Goal: Task Accomplishment & Management: Complete application form

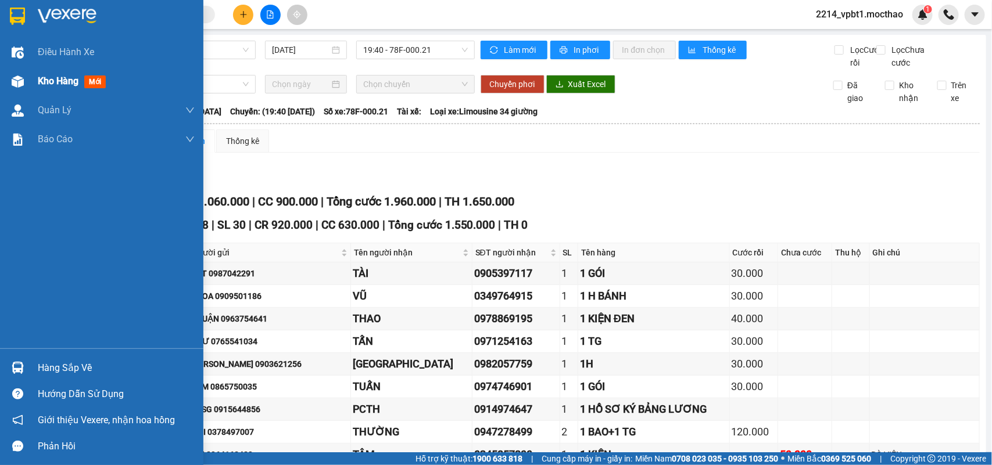
click at [48, 80] on span "Kho hàng" at bounding box center [58, 81] width 41 height 11
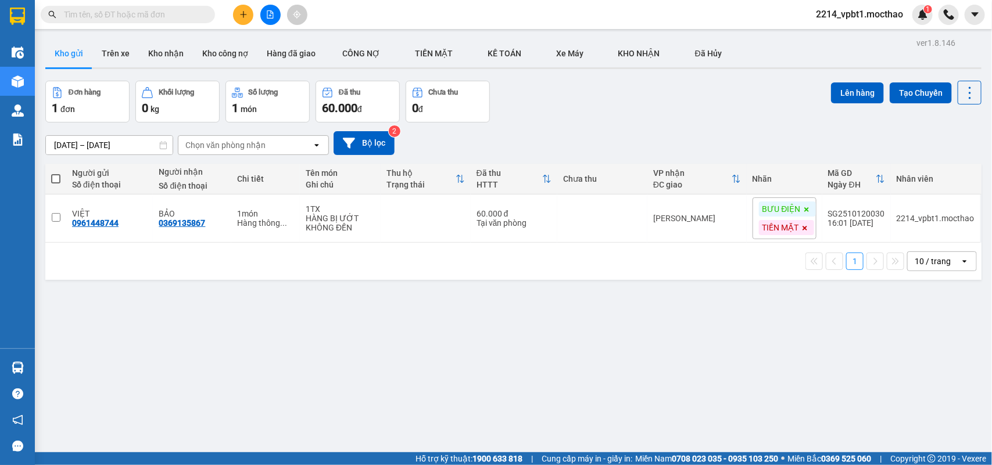
click at [265, 15] on button at bounding box center [270, 15] width 20 height 20
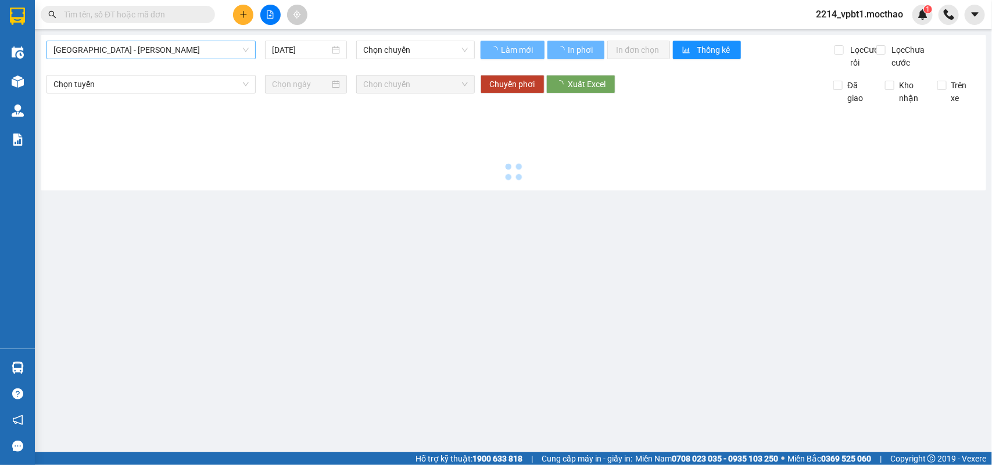
type input "[DATE]"
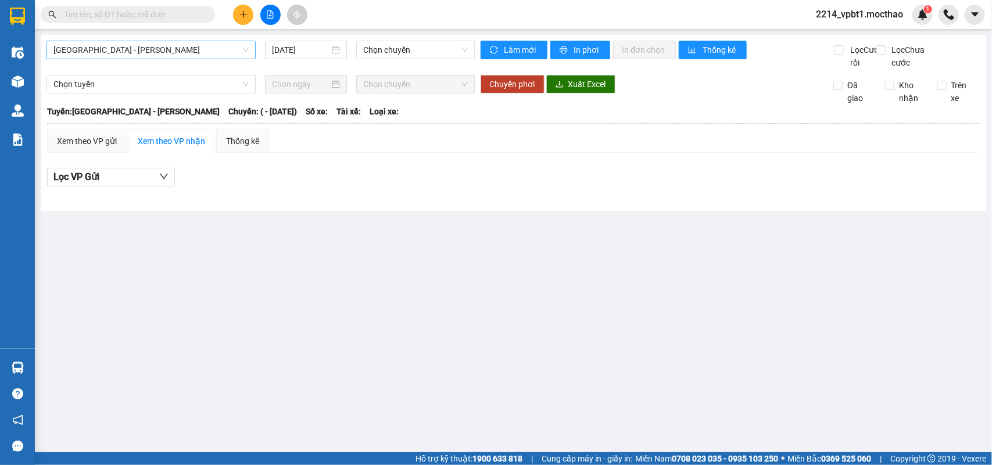
drag, startPoint x: 202, startPoint y: 46, endPoint x: 192, endPoint y: 55, distance: 13.6
click at [202, 47] on span "[GEOGRAPHIC_DATA] - [PERSON_NAME]" at bounding box center [150, 49] width 195 height 17
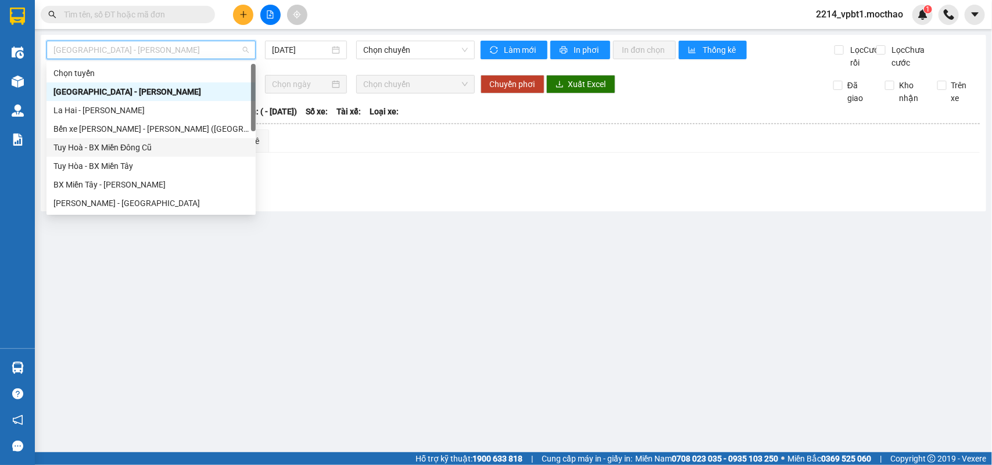
click at [95, 143] on div "Tuy Hoà - BX Miền Đông Cũ" at bounding box center [150, 147] width 195 height 13
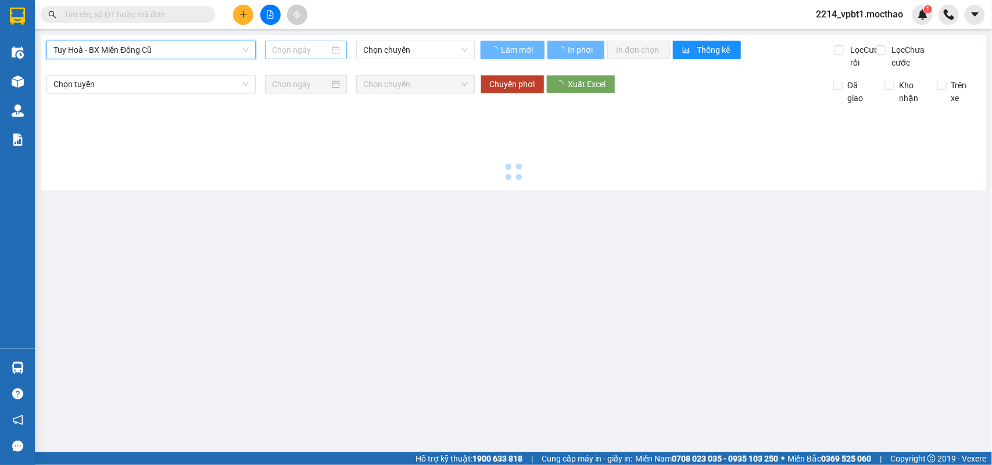
click at [295, 52] on input at bounding box center [301, 50] width 58 height 13
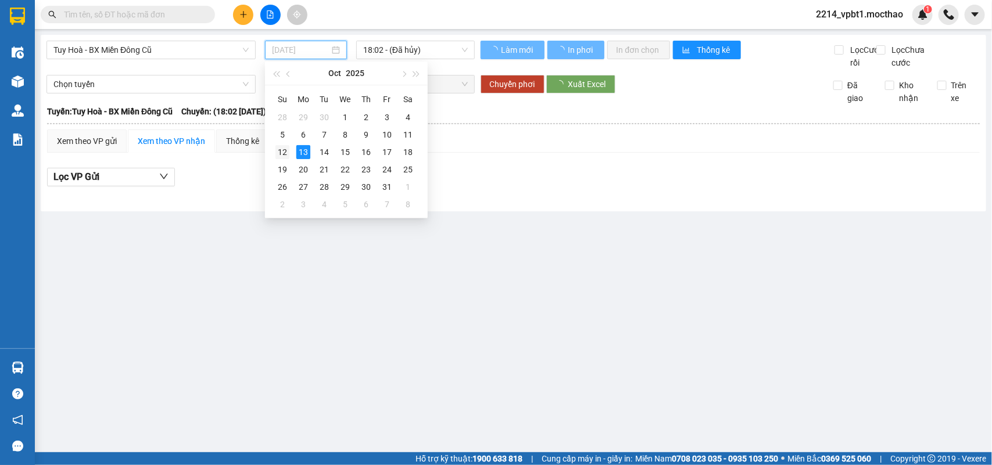
click at [285, 152] on div "12" at bounding box center [282, 152] width 14 height 14
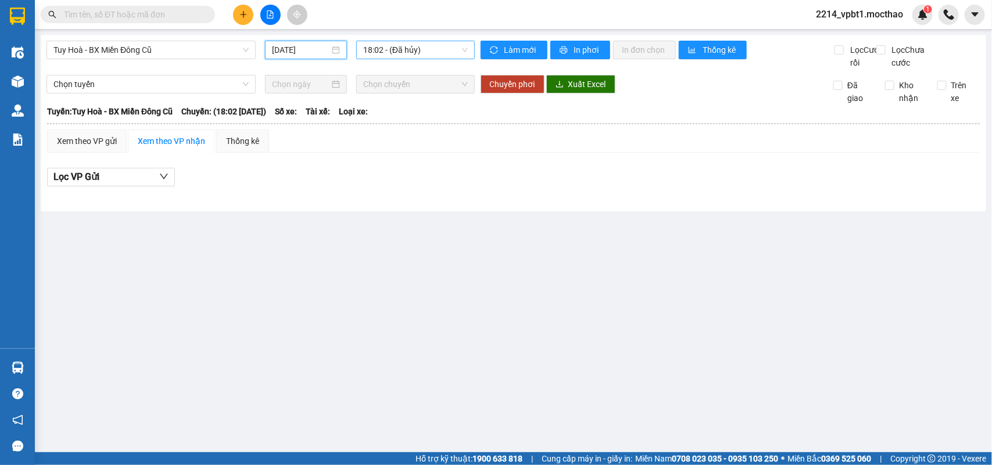
click at [430, 50] on span "18:02 - (Đã [PERSON_NAME])" at bounding box center [415, 49] width 104 height 17
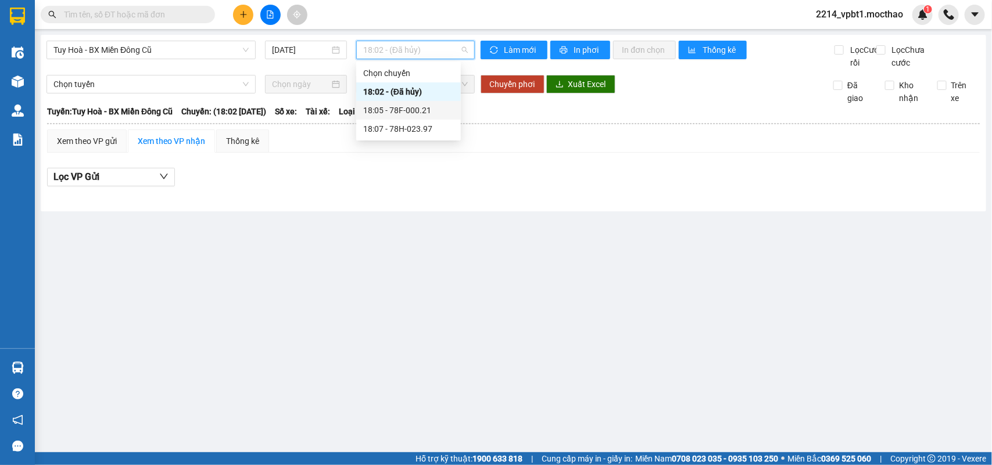
click at [430, 113] on div "18:05 - 78F-000.21" at bounding box center [408, 110] width 91 height 13
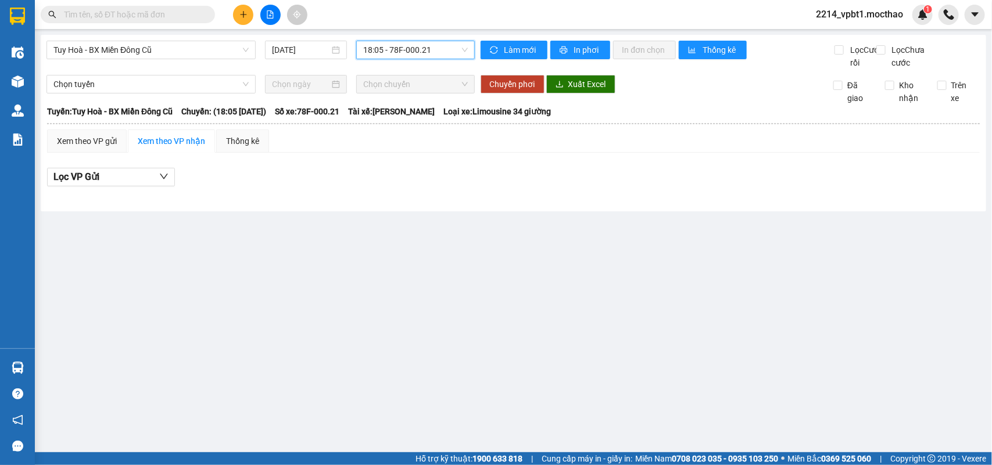
click at [427, 50] on span "18:05 - 78F-000.21" at bounding box center [415, 49] width 104 height 17
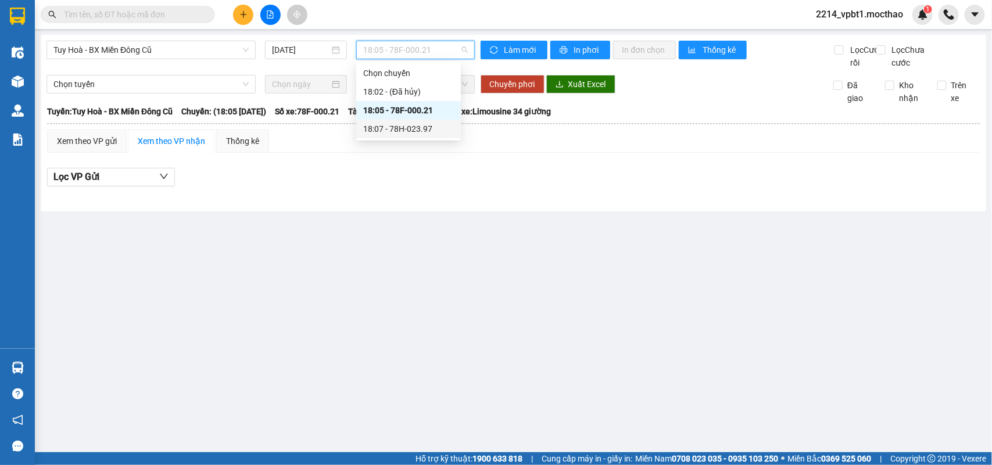
click at [423, 135] on div "18:07 - 78H-023.97" at bounding box center [408, 129] width 105 height 19
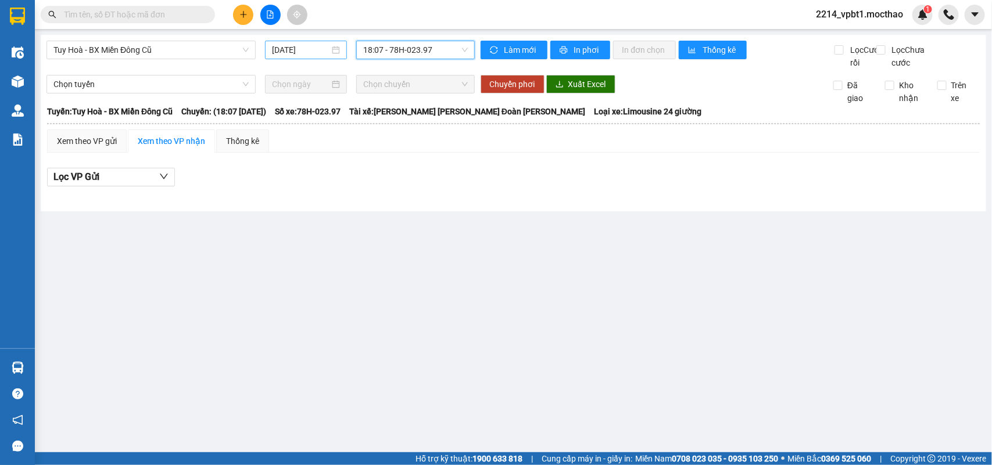
click at [318, 51] on input "[DATE]" at bounding box center [301, 50] width 58 height 13
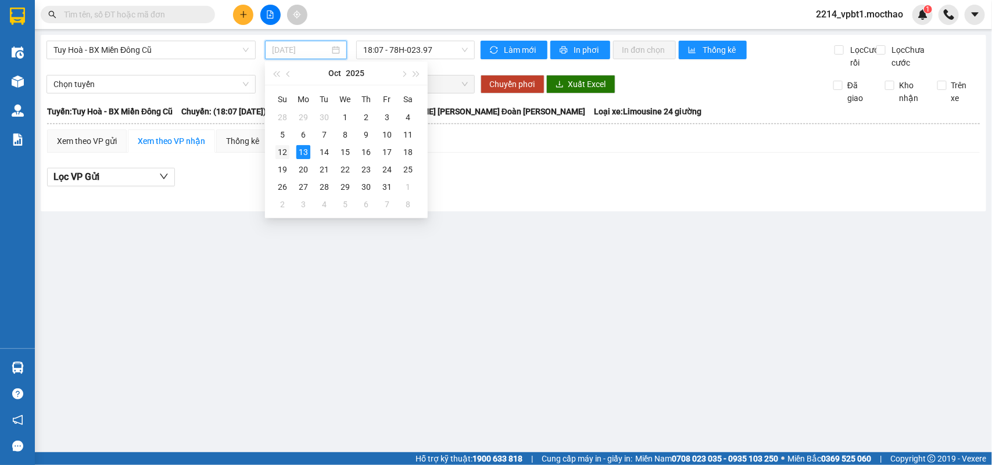
click at [282, 147] on div "12" at bounding box center [282, 152] width 14 height 14
type input "[DATE]"
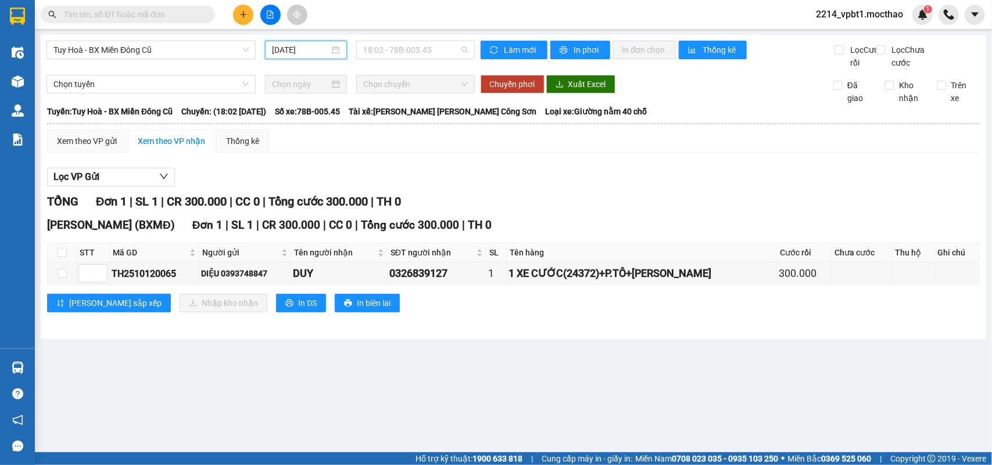
drag, startPoint x: 427, startPoint y: 52, endPoint x: 427, endPoint y: 64, distance: 11.6
click at [426, 56] on span "18:02 - 78B-005.45" at bounding box center [415, 49] width 104 height 17
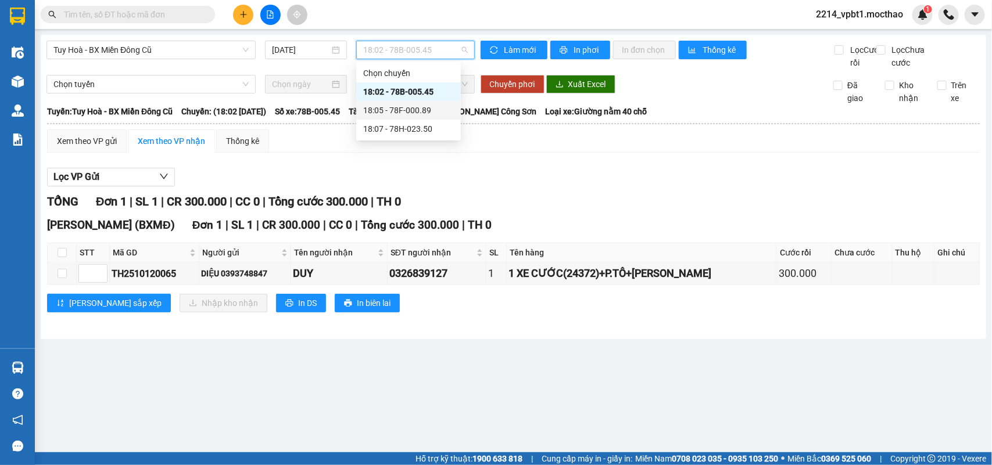
click at [415, 113] on div "18:05 - 78F-000.89" at bounding box center [408, 110] width 91 height 13
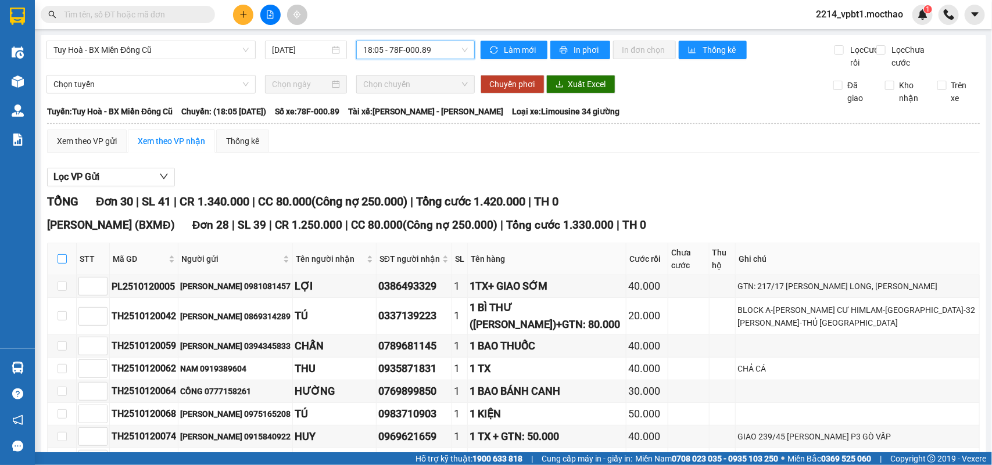
click at [60, 264] on input "checkbox" at bounding box center [62, 258] width 9 height 9
checkbox input "true"
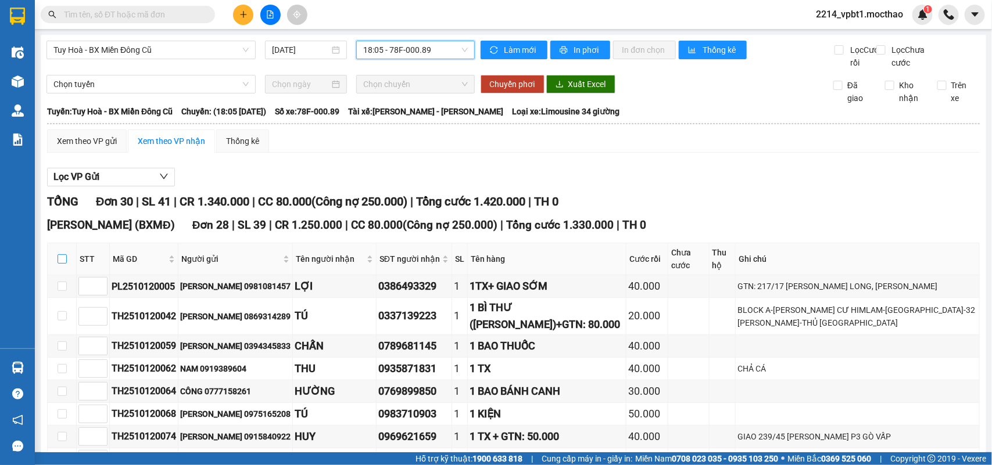
checkbox input "true"
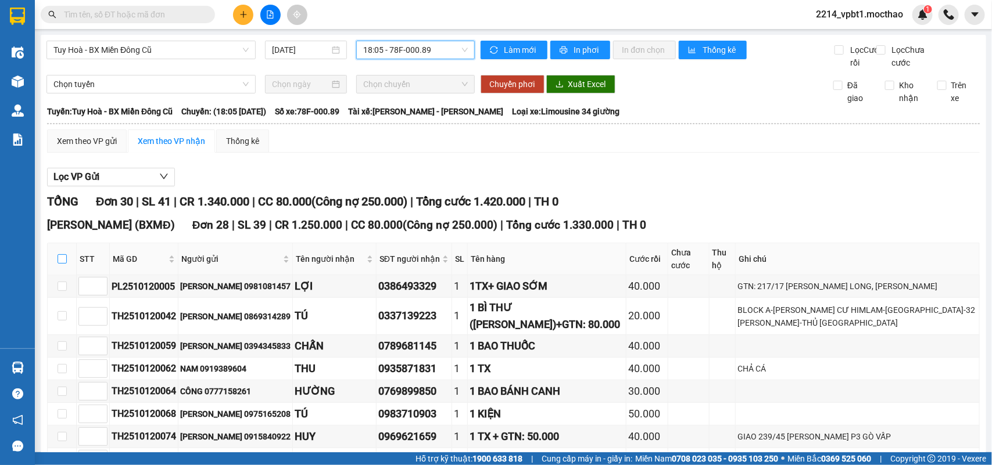
checkbox input "true"
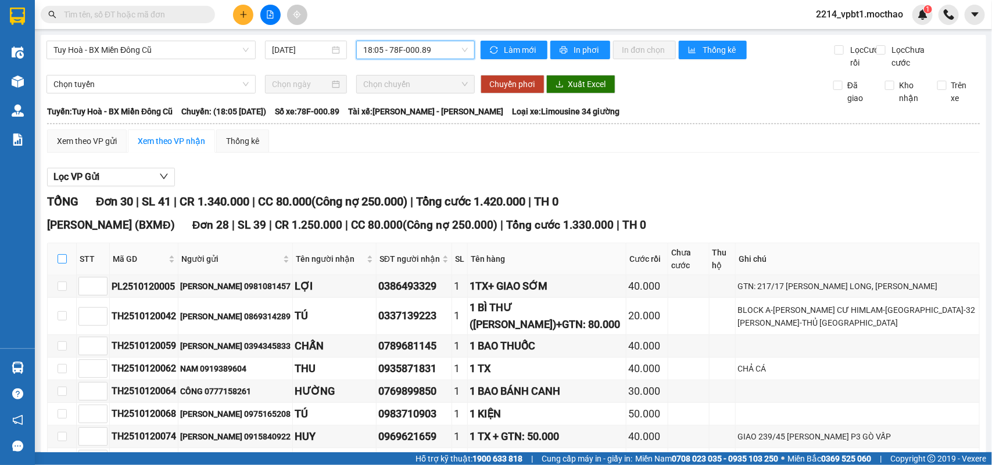
checkbox input "true"
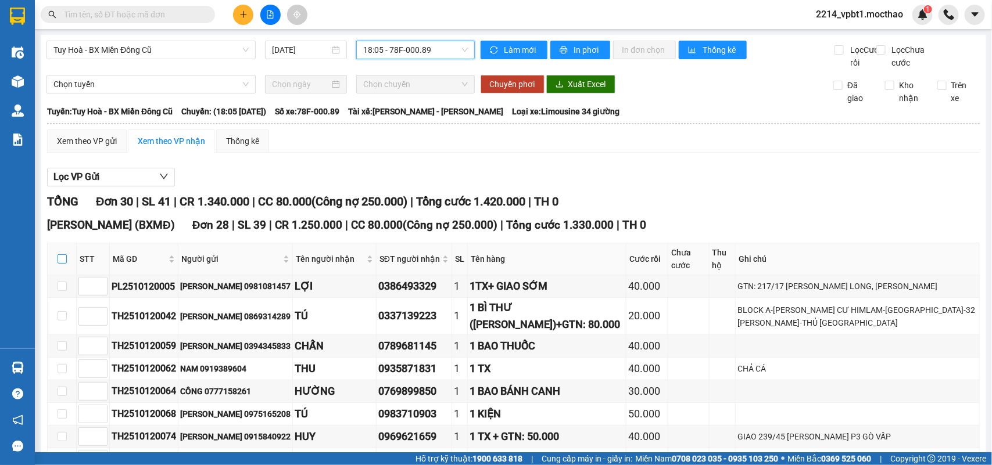
checkbox input "true"
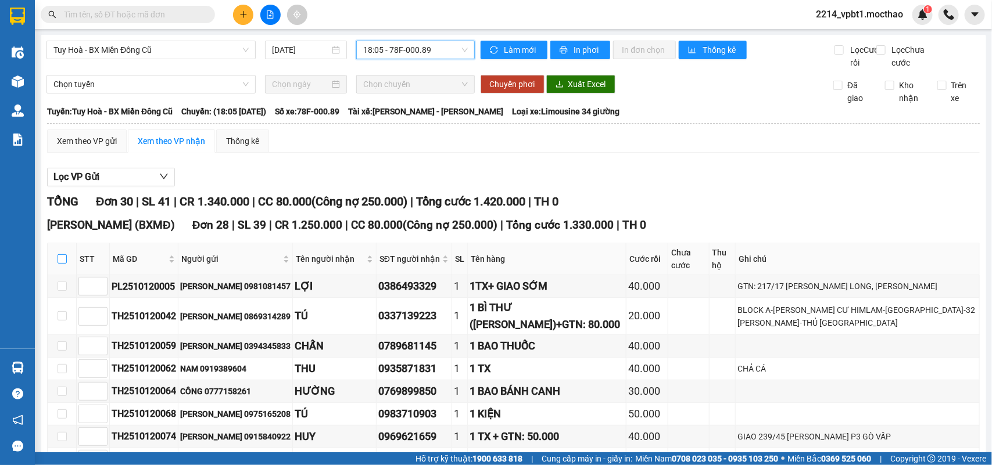
checkbox input "true"
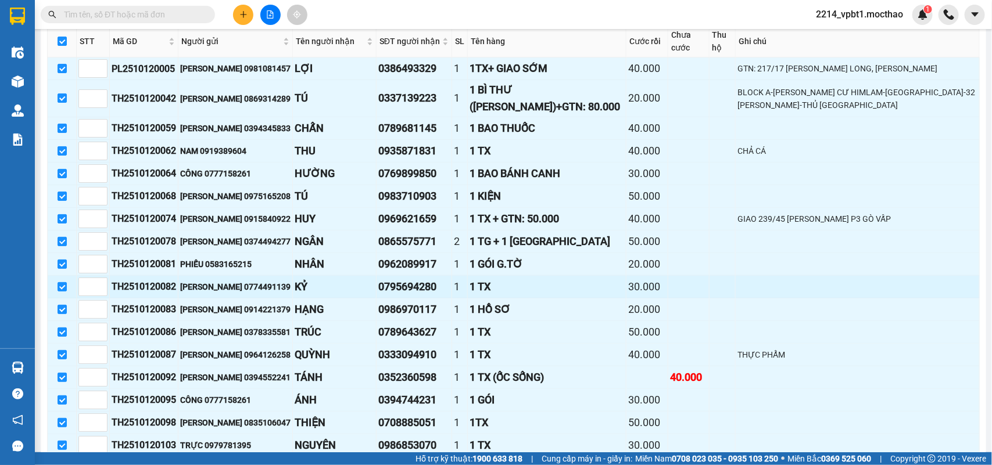
scroll to position [581, 0]
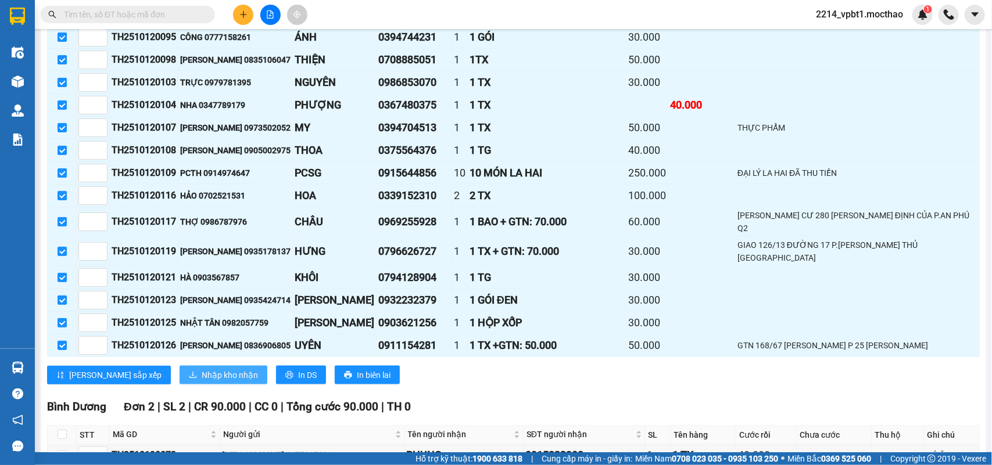
click at [179, 385] on button "Nhập kho nhận" at bounding box center [223, 375] width 88 height 19
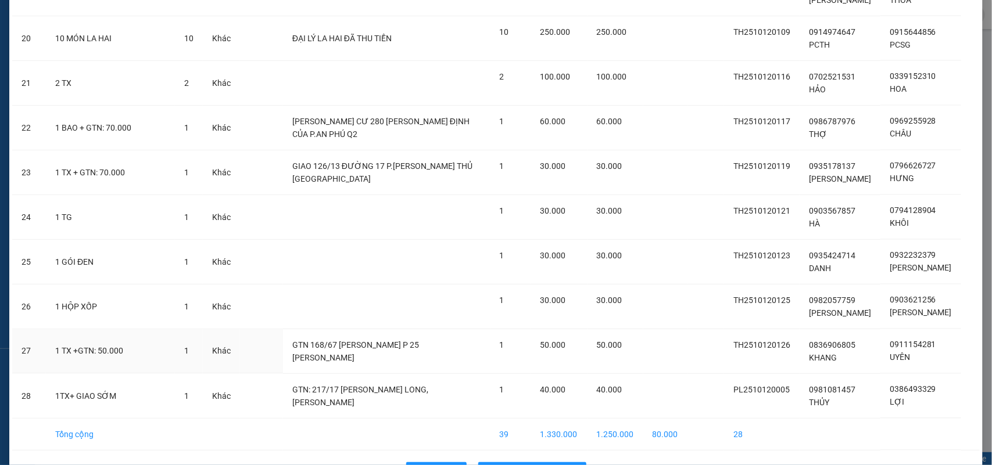
scroll to position [999, 0]
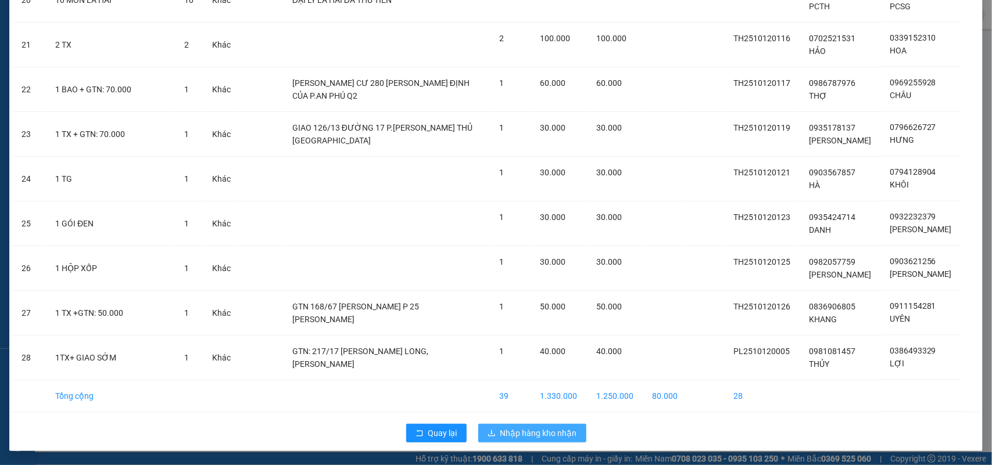
click at [514, 427] on span "Nhập hàng kho nhận" at bounding box center [538, 433] width 77 height 13
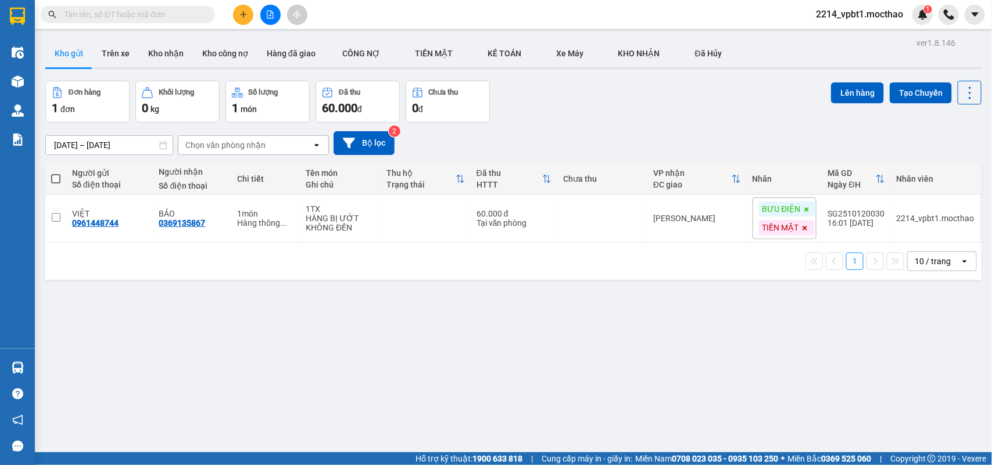
click at [160, 20] on input "text" at bounding box center [132, 14] width 137 height 13
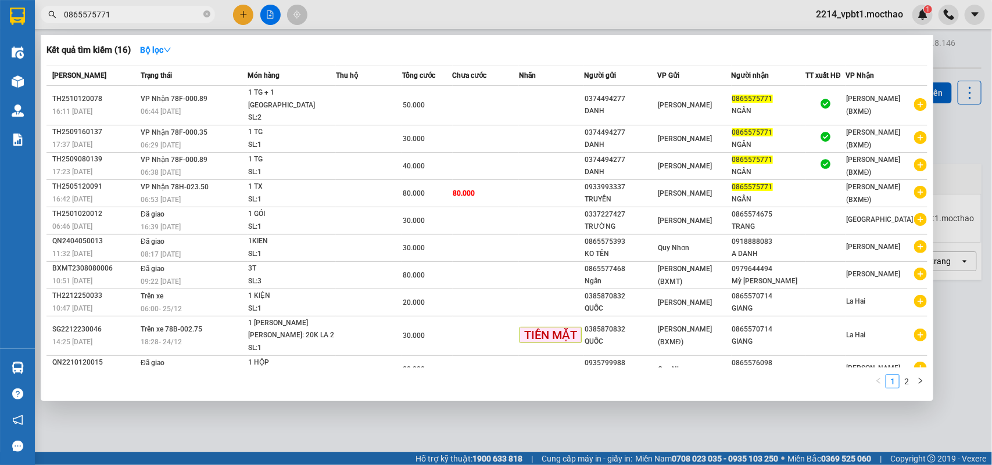
type input "0865575771"
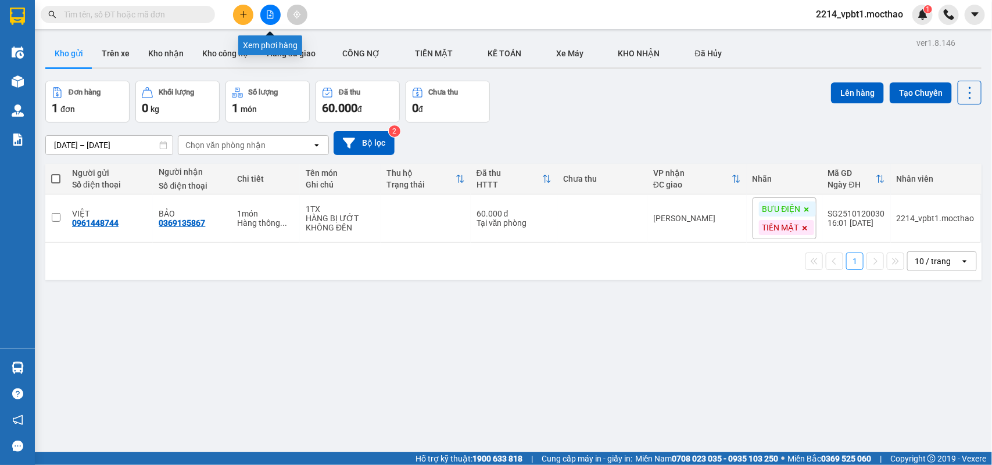
click at [268, 16] on icon "file-add" at bounding box center [270, 14] width 8 height 8
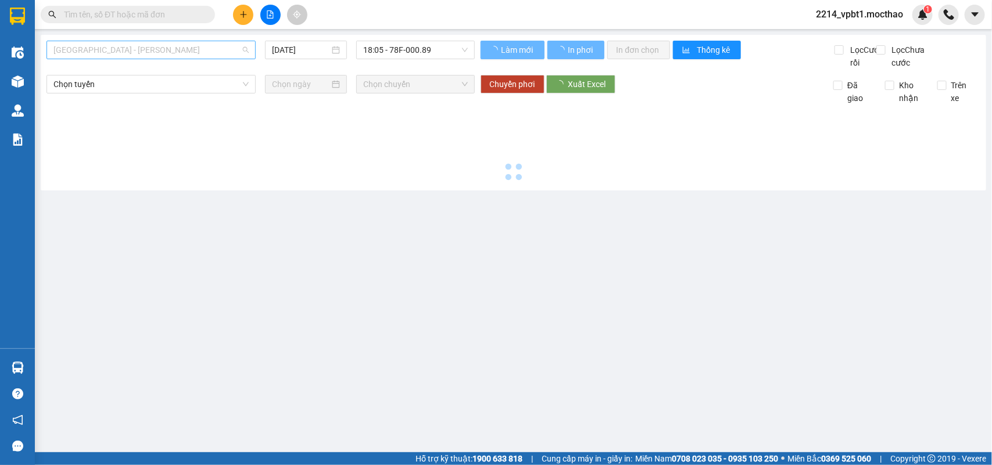
click at [199, 50] on span "[GEOGRAPHIC_DATA] - [PERSON_NAME]" at bounding box center [150, 49] width 195 height 17
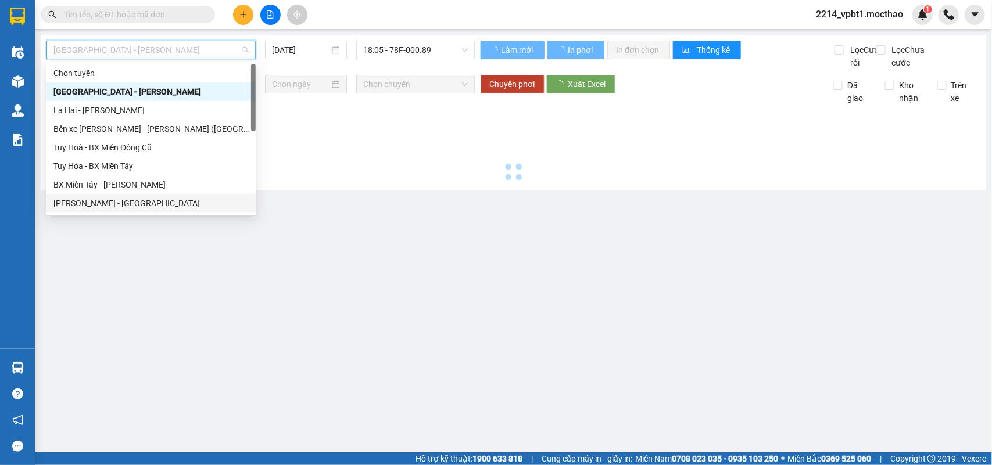
type input "[DATE]"
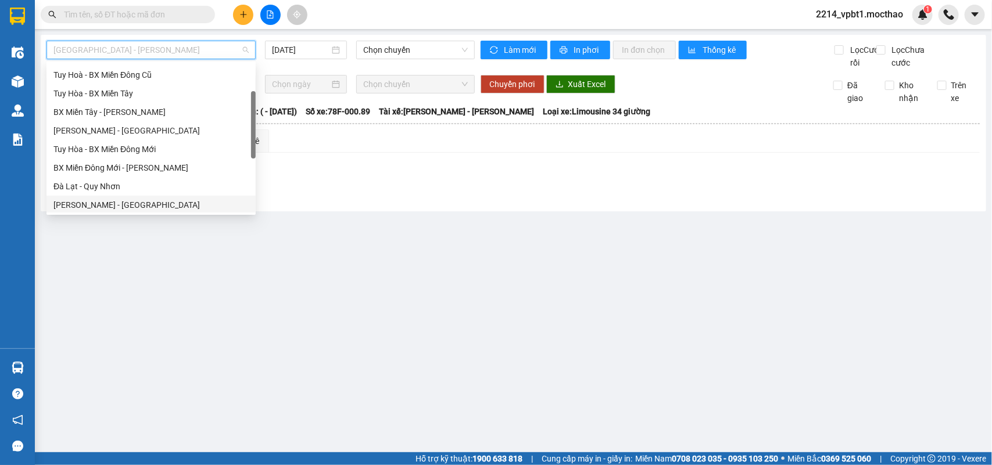
scroll to position [145, 0]
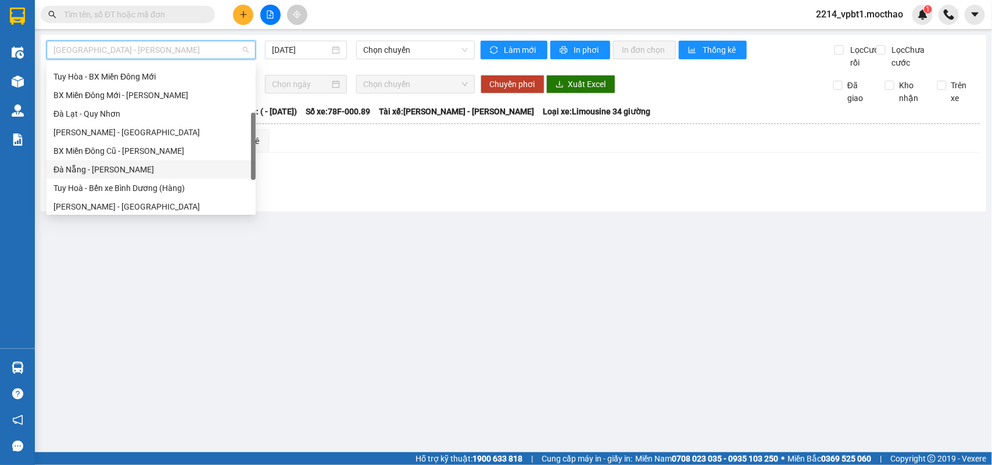
click at [103, 167] on div "Đà Nẵng - [PERSON_NAME]" at bounding box center [150, 169] width 195 height 13
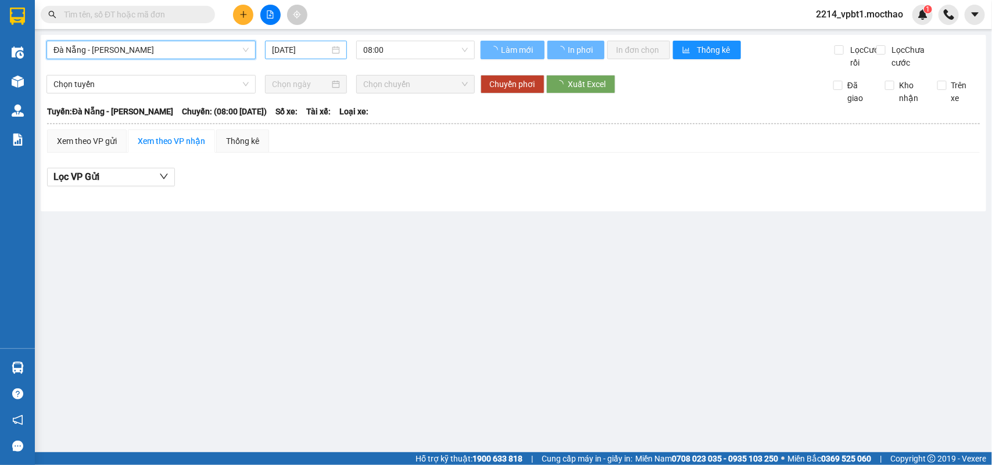
click at [297, 46] on input "[DATE]" at bounding box center [301, 50] width 58 height 13
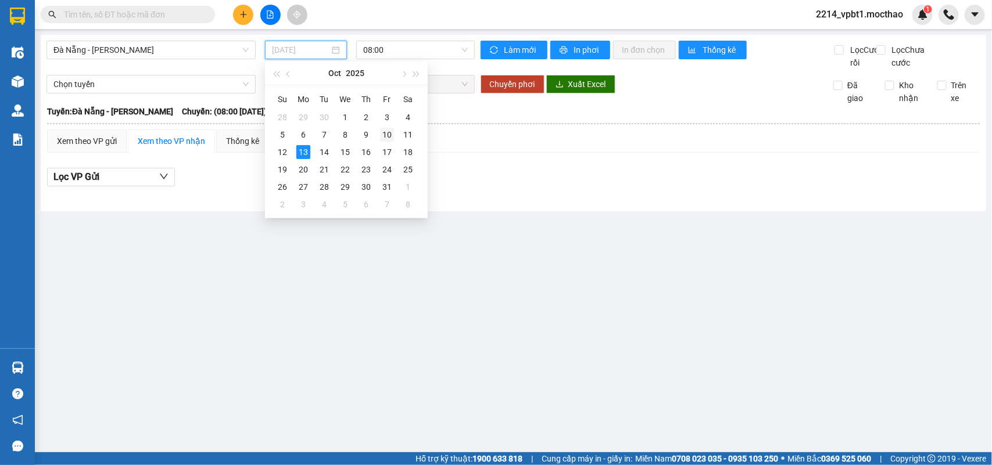
click at [390, 134] on div "10" at bounding box center [387, 135] width 14 height 14
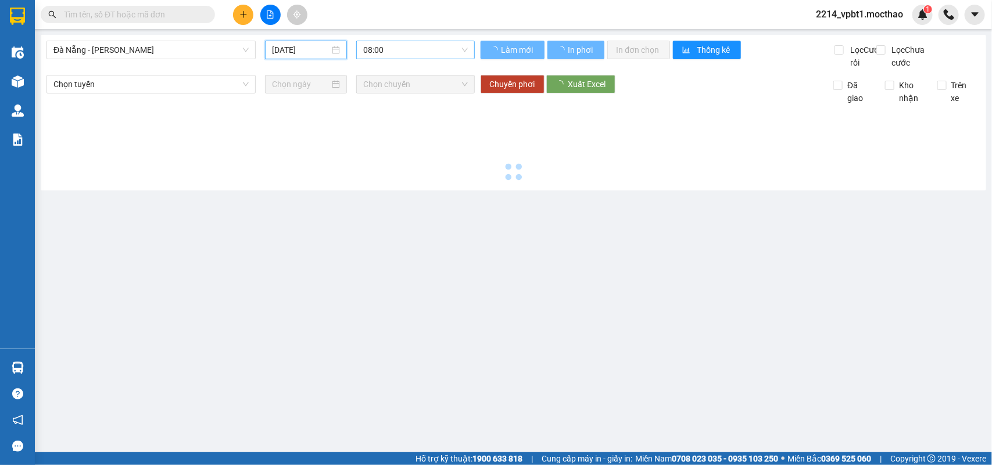
click at [415, 53] on span "08:00" at bounding box center [415, 49] width 104 height 17
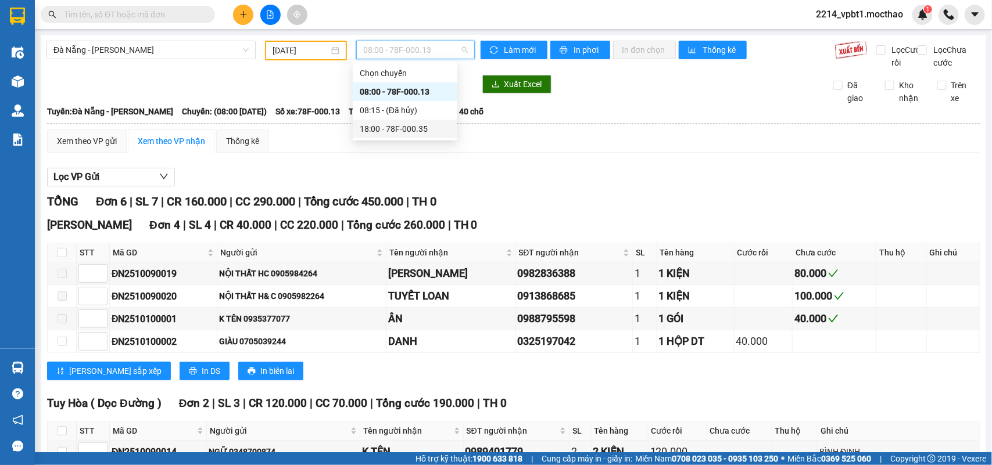
click at [426, 128] on div "18:00 - 78F-000.35" at bounding box center [405, 129] width 91 height 13
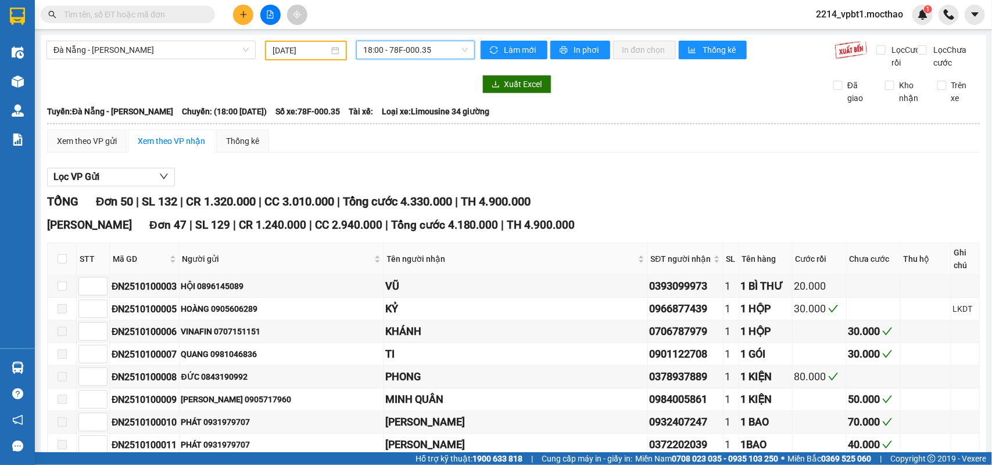
click at [384, 56] on span "18:00 - 78F-000.35" at bounding box center [415, 49] width 104 height 17
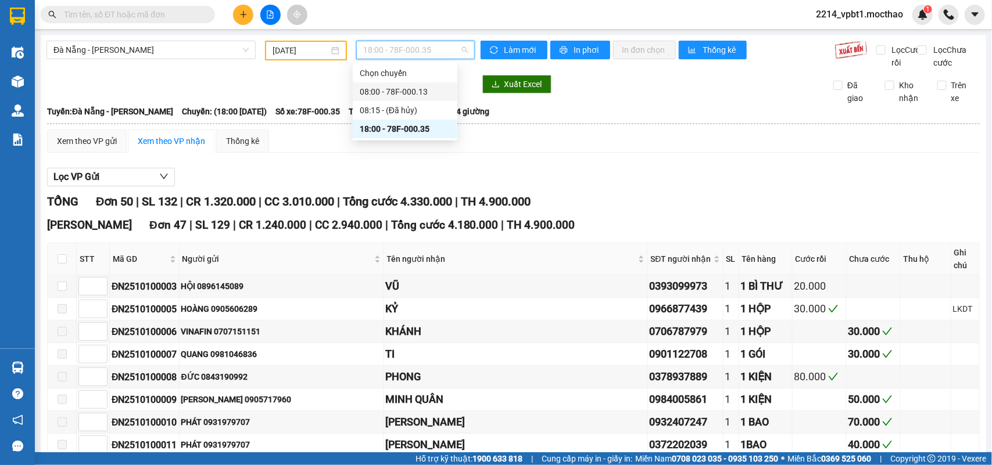
click at [398, 94] on div "08:00 - 78F-000.13" at bounding box center [405, 91] width 91 height 13
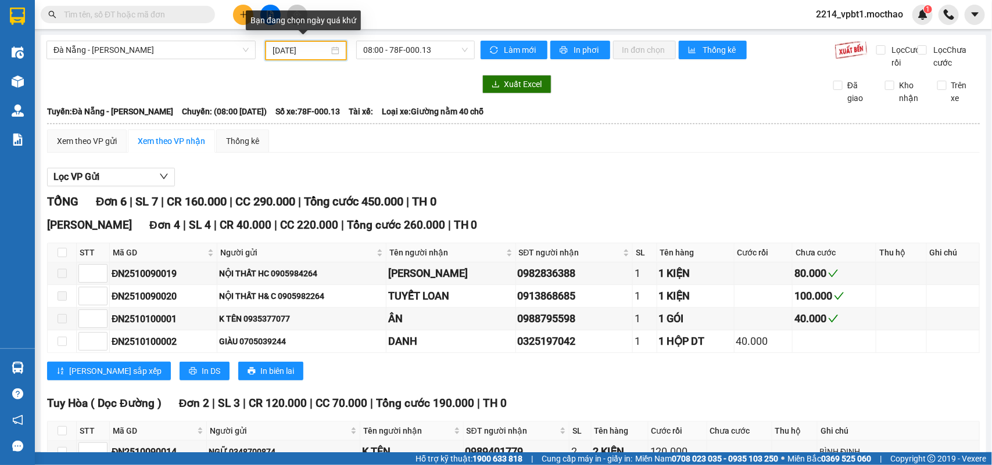
click at [295, 51] on input "[DATE]" at bounding box center [300, 50] width 56 height 13
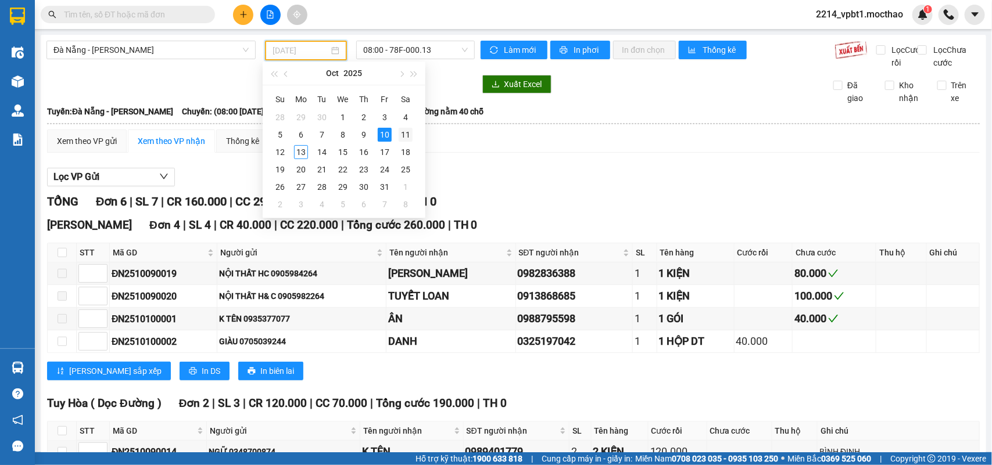
click at [402, 135] on div "11" at bounding box center [405, 135] width 14 height 14
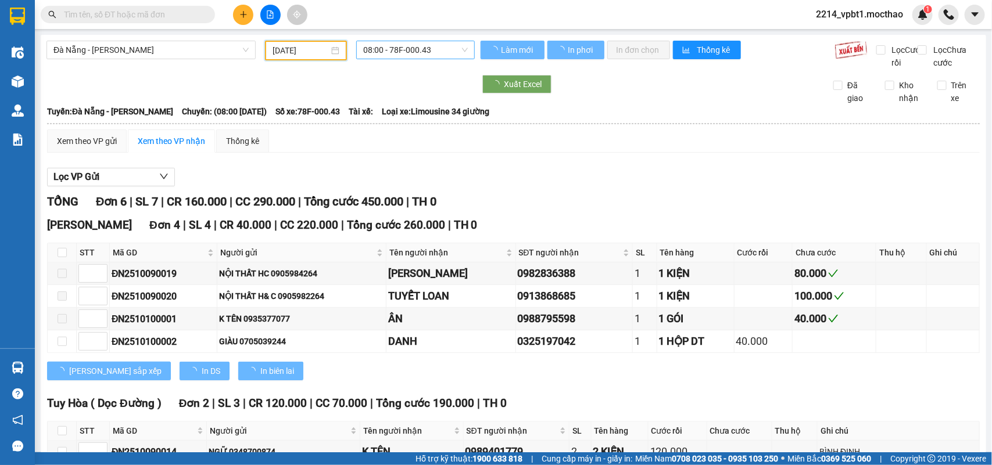
click at [412, 46] on span "08:00 - 78F-000.43" at bounding box center [415, 49] width 104 height 17
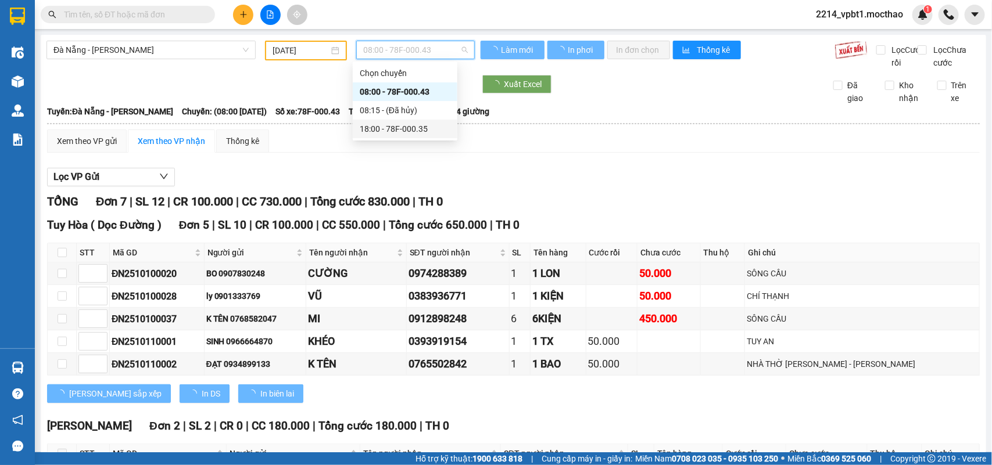
click at [418, 125] on div "18:00 - 78F-000.35" at bounding box center [405, 129] width 91 height 13
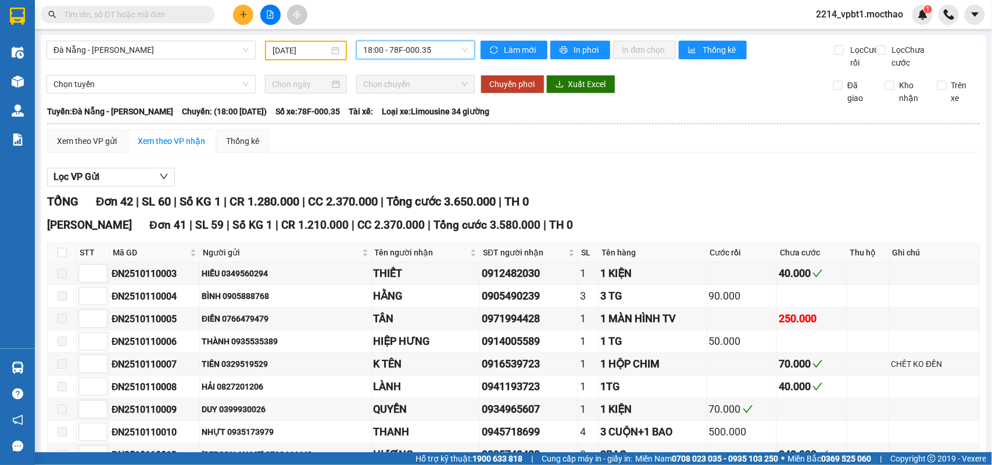
click at [411, 47] on span "18:00 - 78F-000.35" at bounding box center [415, 49] width 104 height 17
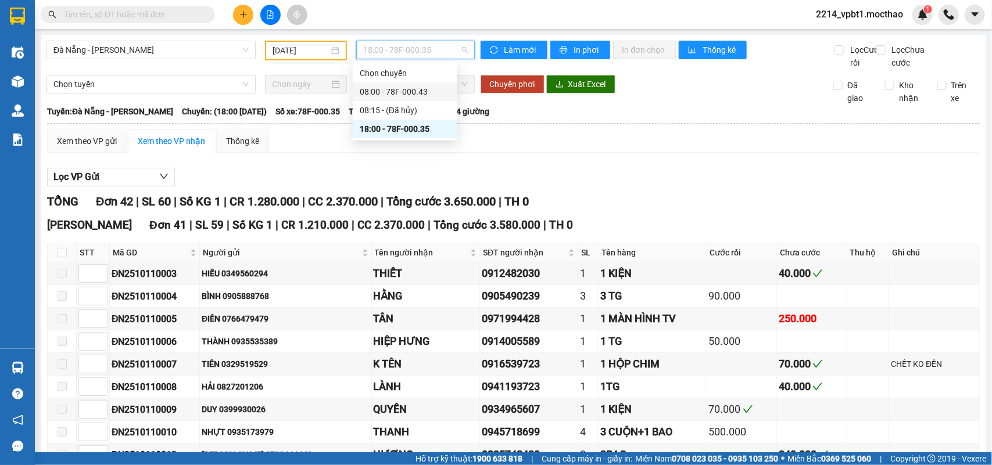
click at [411, 91] on div "08:00 - 78F-000.43" at bounding box center [405, 91] width 91 height 13
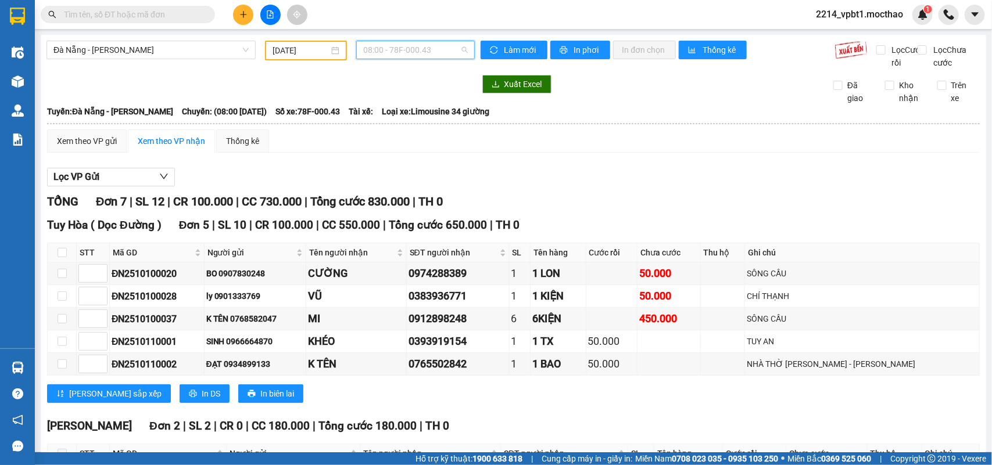
click at [390, 45] on span "08:00 - 78F-000.43" at bounding box center [415, 49] width 104 height 17
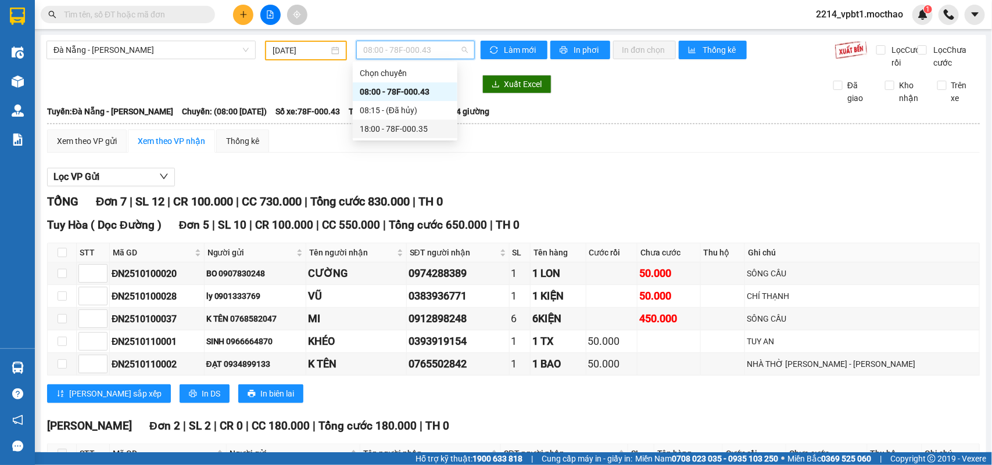
click at [401, 125] on div "18:00 - 78F-000.35" at bounding box center [405, 129] width 91 height 13
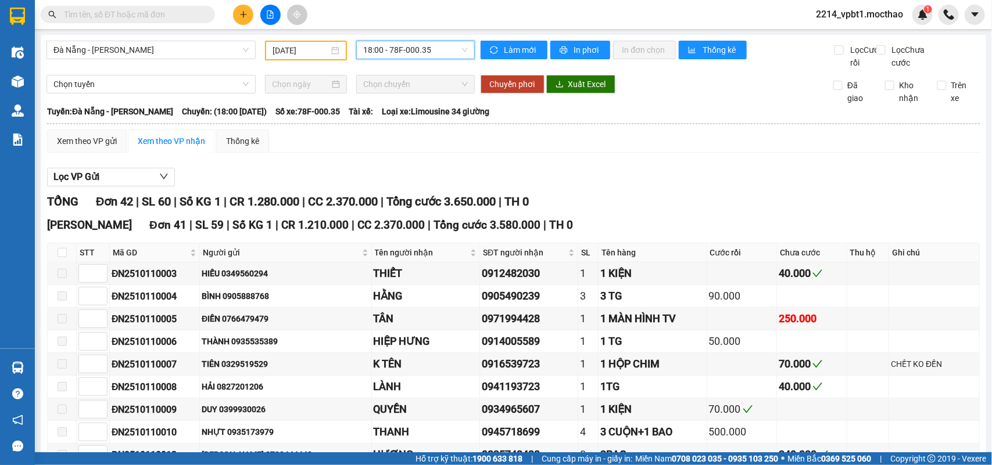
click at [314, 48] on input "[DATE]" at bounding box center [300, 50] width 56 height 13
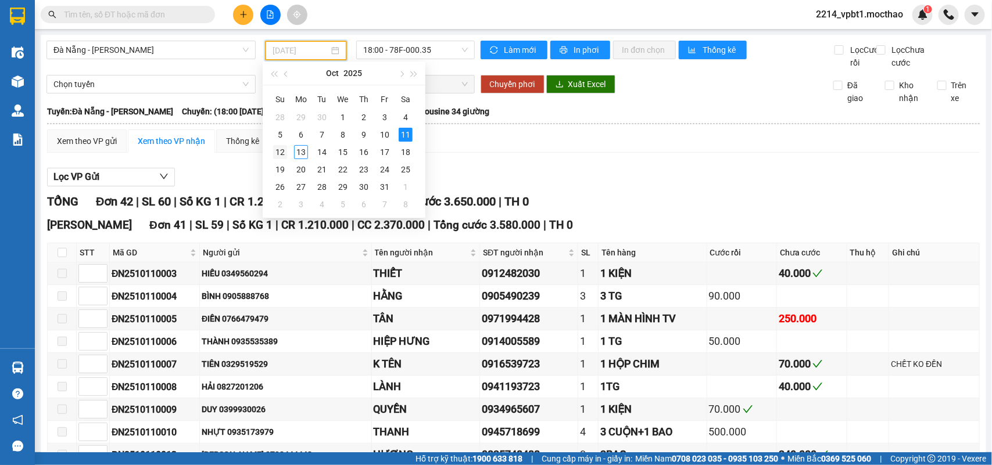
click at [279, 149] on div "12" at bounding box center [280, 152] width 14 height 14
type input "[DATE]"
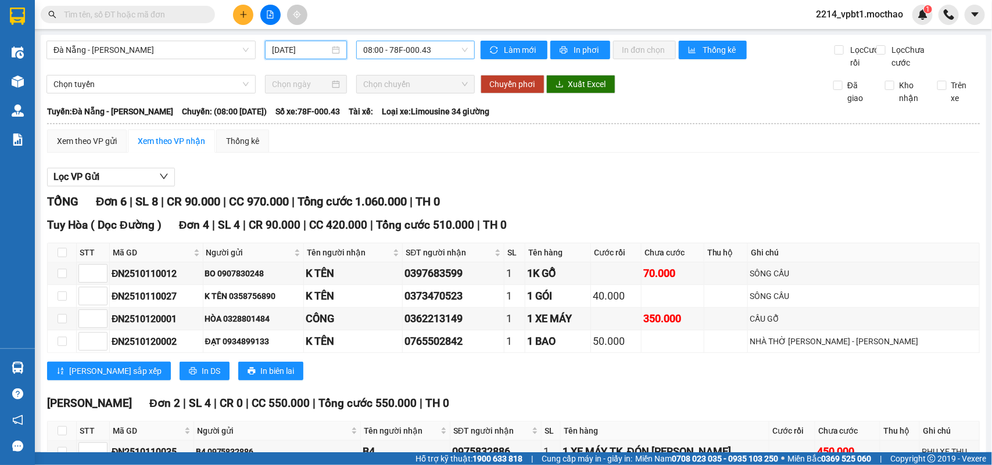
click at [401, 48] on span "08:00 - 78F-000.43" at bounding box center [415, 49] width 104 height 17
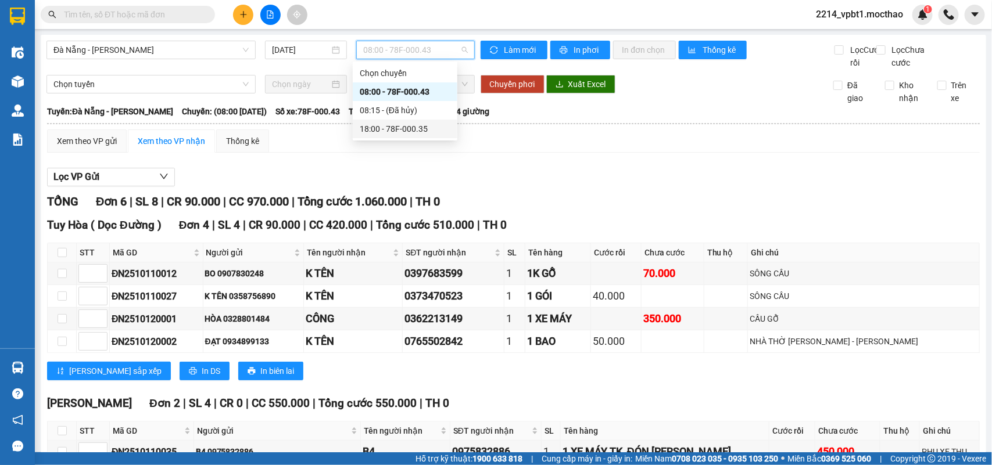
click at [408, 126] on div "18:00 - 78F-000.35" at bounding box center [405, 129] width 91 height 13
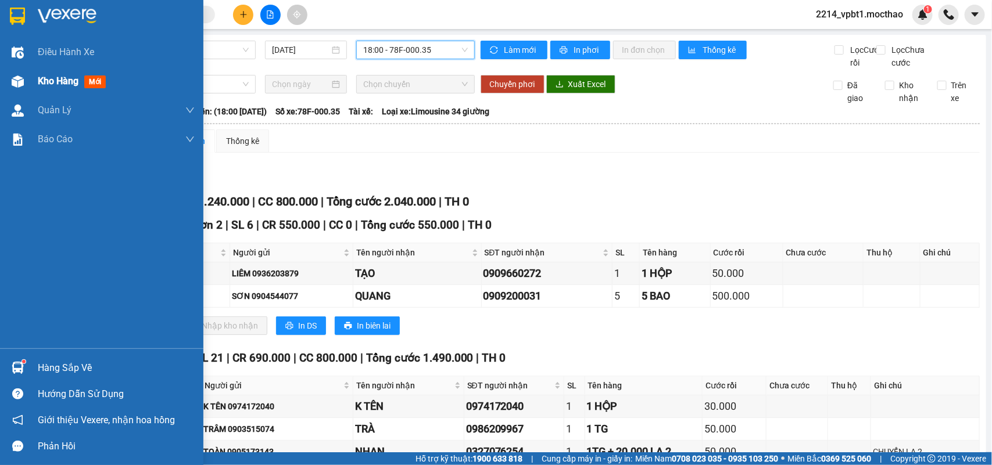
click at [41, 86] on span "Kho hàng" at bounding box center [58, 81] width 41 height 11
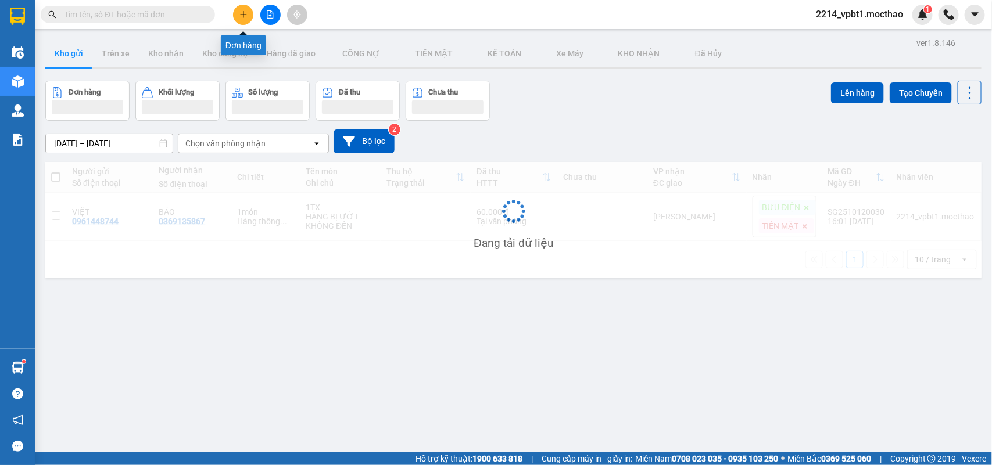
click at [242, 13] on icon "plus" at bounding box center [243, 14] width 8 height 8
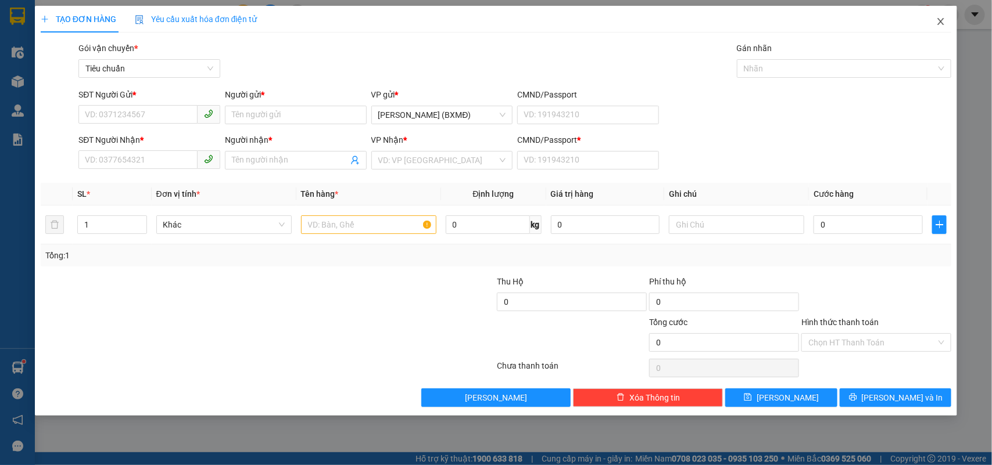
click at [944, 23] on icon "close" at bounding box center [940, 21] width 9 height 9
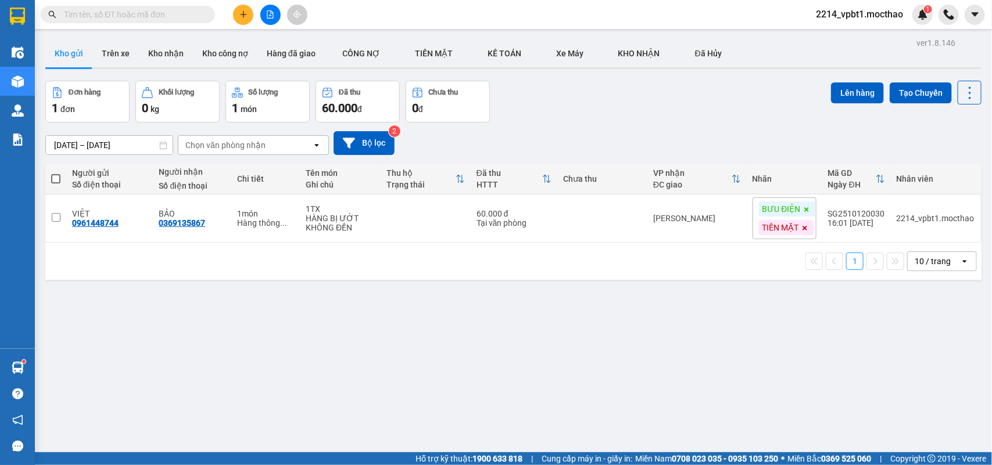
click at [247, 15] on button at bounding box center [243, 15] width 20 height 20
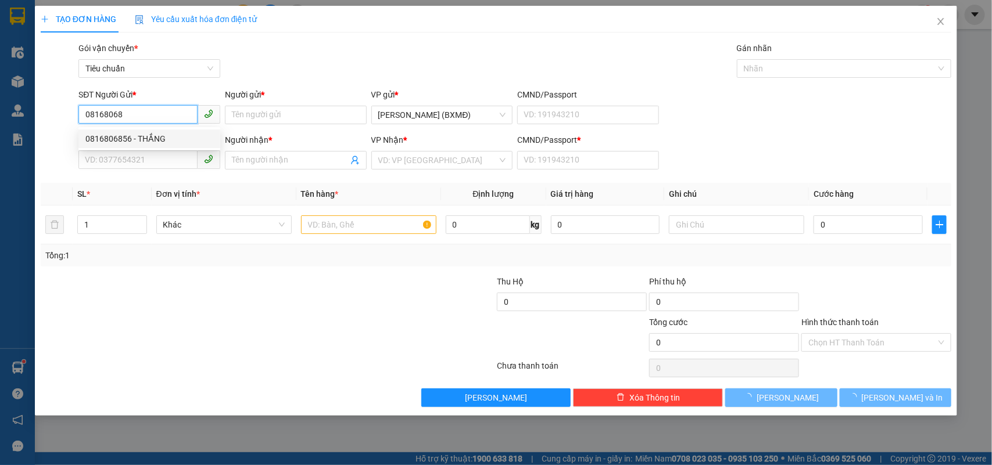
click at [163, 134] on div "0816806856 - THẮNG" at bounding box center [149, 138] width 128 height 13
type input "0816806856"
type input "THẮNG"
type input "0363183724"
type input "A7"
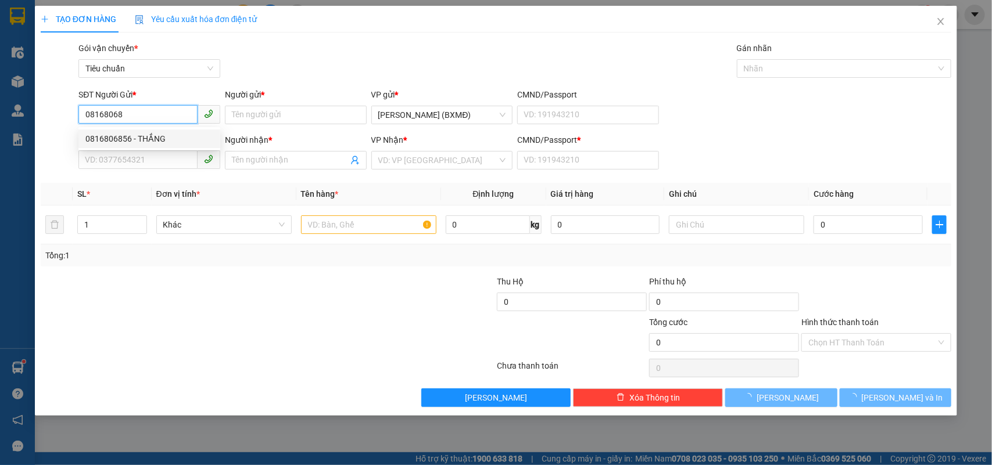
type input "1"
type input "30.000"
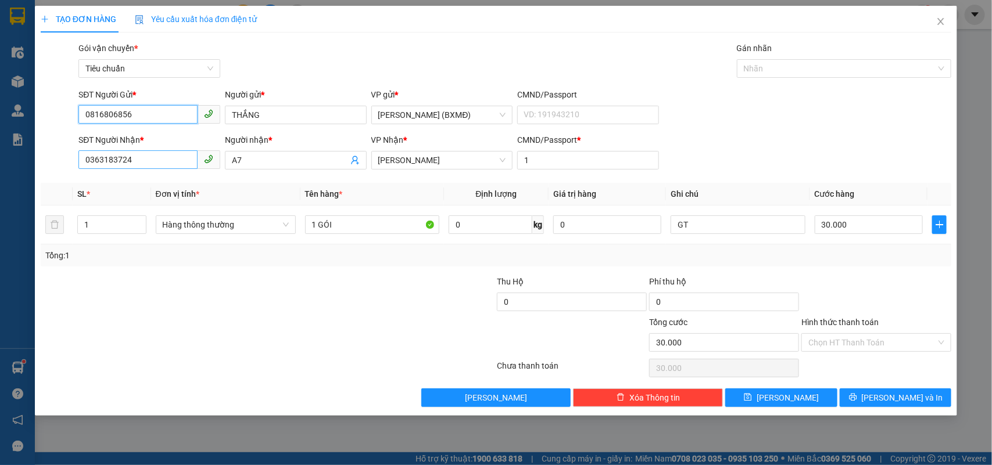
type input "0816806856"
drag, startPoint x: 157, startPoint y: 159, endPoint x: 21, endPoint y: 218, distance: 148.3
click at [21, 218] on div "TẠO ĐƠN HÀNG Yêu cầu xuất [PERSON_NAME] điện tử Transit Pickup Surcharge Ids Tr…" at bounding box center [496, 232] width 992 height 465
type input "0818695446"
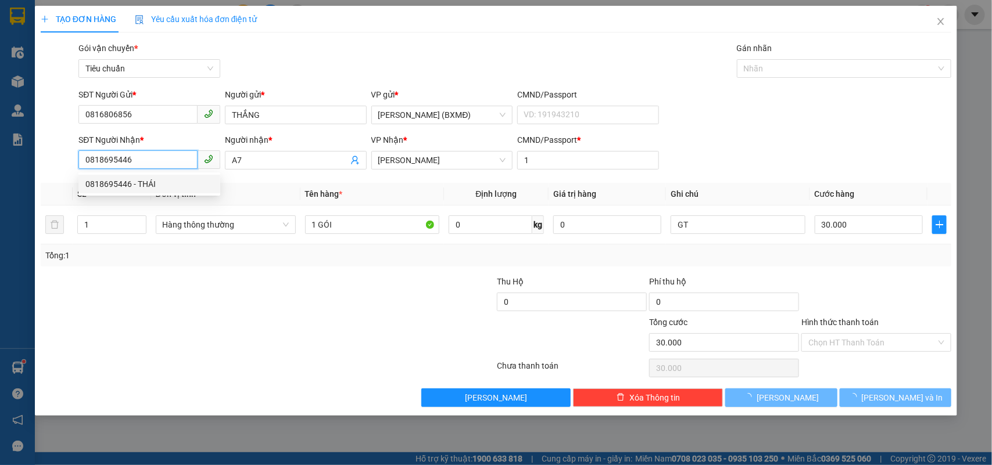
click at [142, 186] on div "0818695446 - THÁI" at bounding box center [149, 184] width 128 height 13
type input "THÁI"
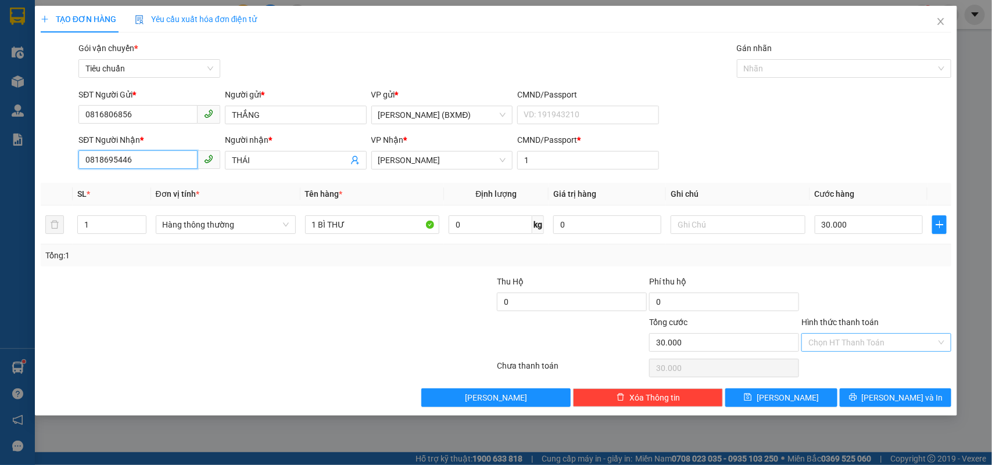
type input "0818695446"
click at [900, 340] on input "Hình thức thanh toán" at bounding box center [872, 342] width 128 height 17
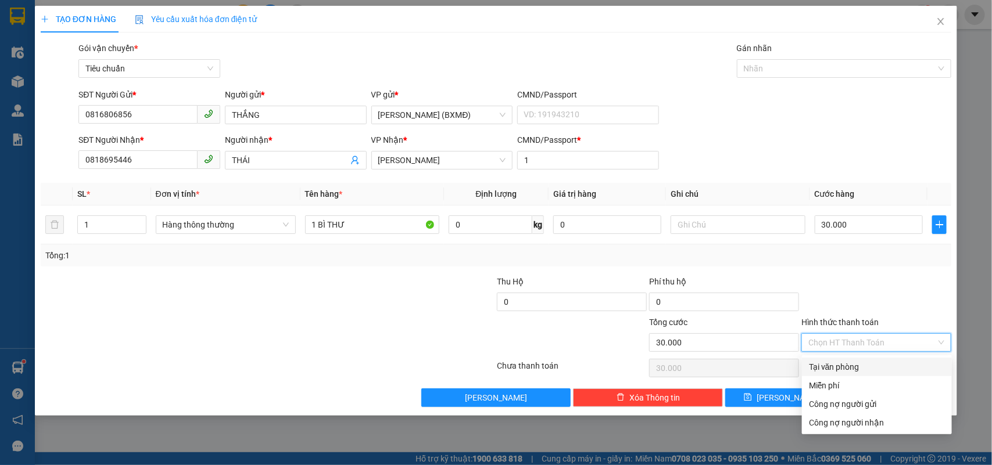
click at [856, 371] on div "Tại văn phòng" at bounding box center [877, 367] width 136 height 13
type input "0"
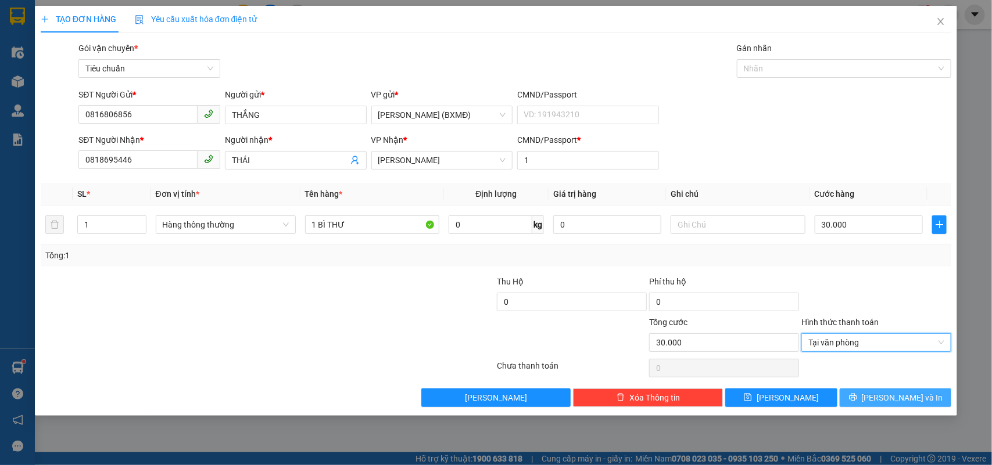
click at [886, 397] on span "[PERSON_NAME] và In" at bounding box center [901, 398] width 81 height 13
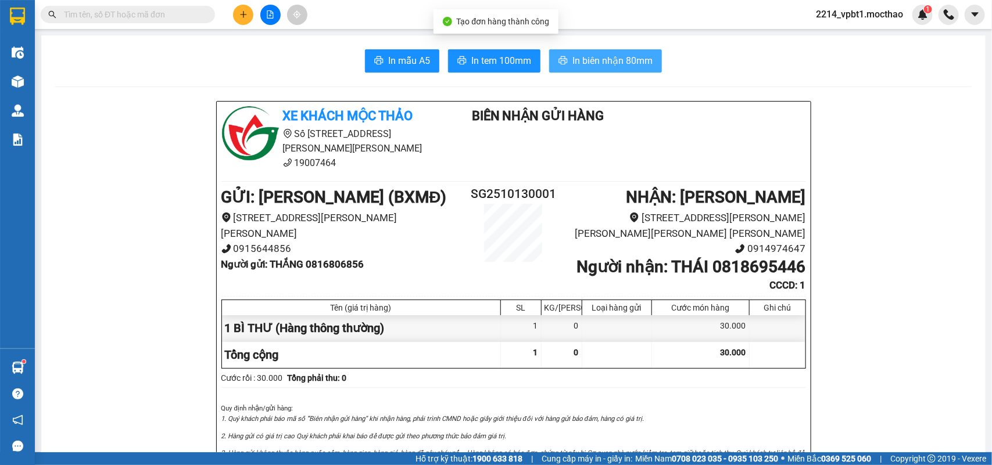
click at [594, 65] on span "In biên nhận 80mm" at bounding box center [612, 60] width 80 height 15
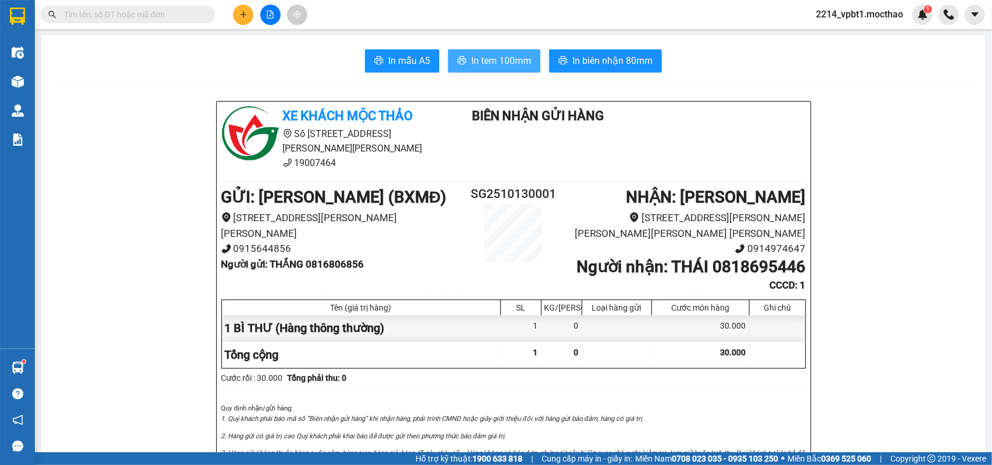
click at [475, 56] on span "In tem 100mm" at bounding box center [501, 60] width 60 height 15
click at [92, 9] on input "text" at bounding box center [132, 14] width 137 height 13
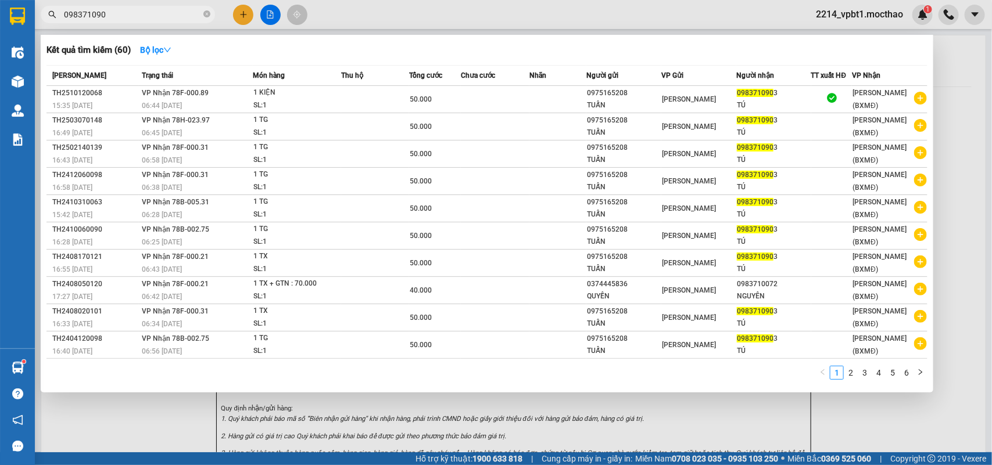
type input "0983710903"
click at [207, 15] on icon "close-circle" at bounding box center [206, 13] width 7 height 7
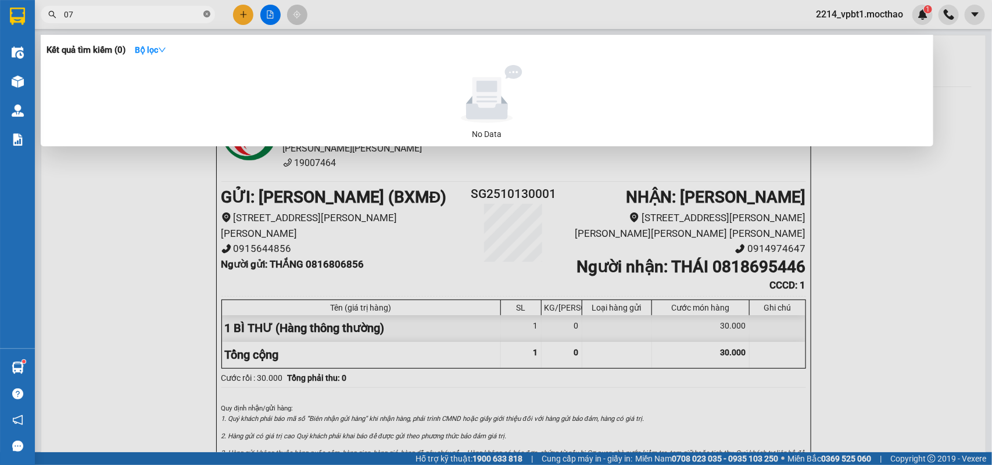
type input "0"
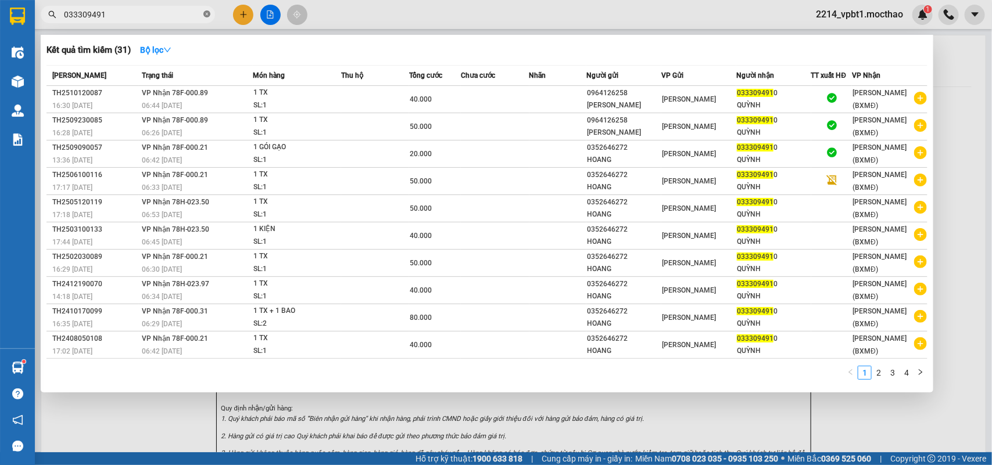
type input "0333094910"
click at [204, 13] on icon "close-circle" at bounding box center [206, 13] width 7 height 7
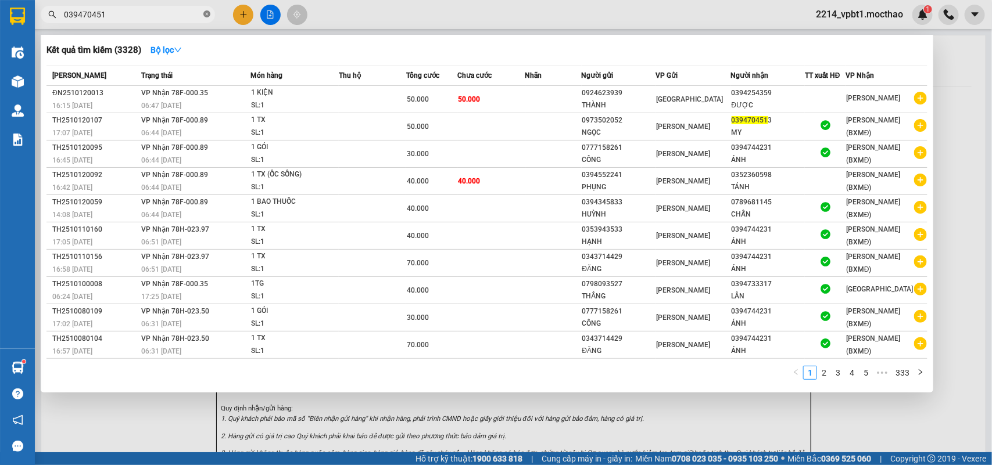
type input "0394704513"
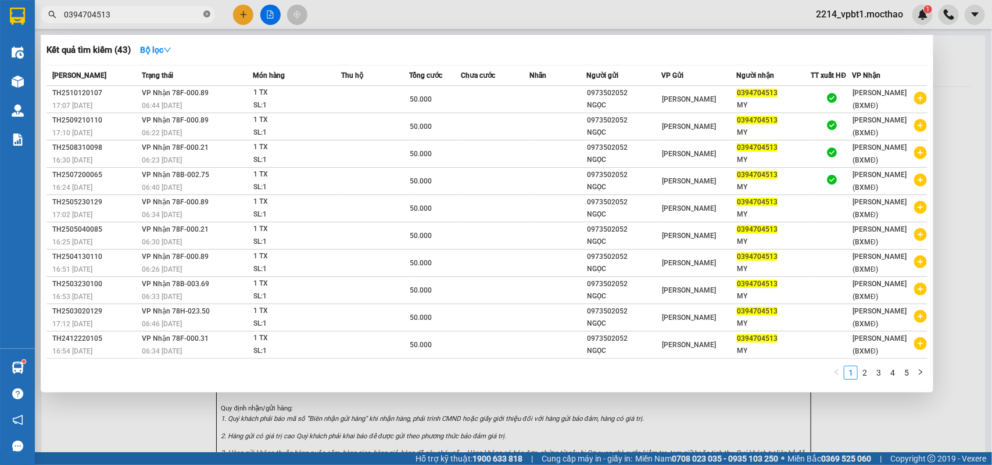
click at [205, 15] on icon "close-circle" at bounding box center [206, 13] width 7 height 7
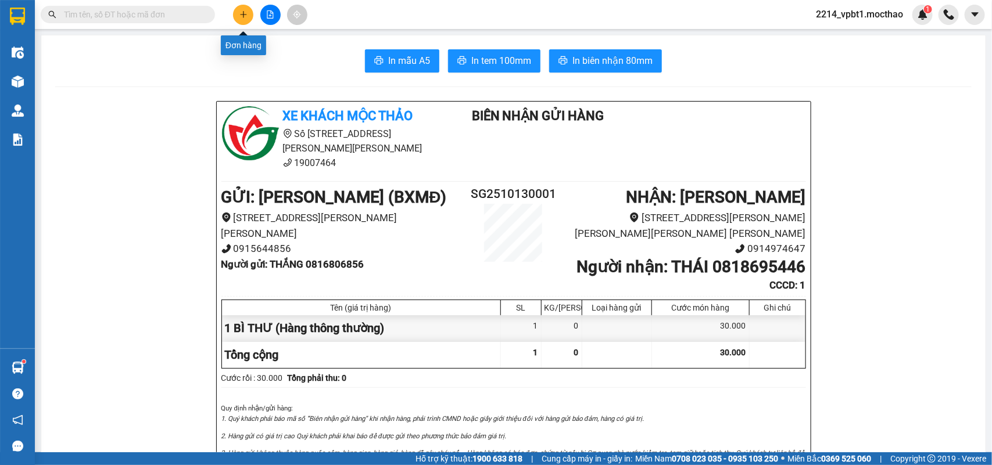
click at [245, 16] on icon "plus" at bounding box center [243, 14] width 8 height 8
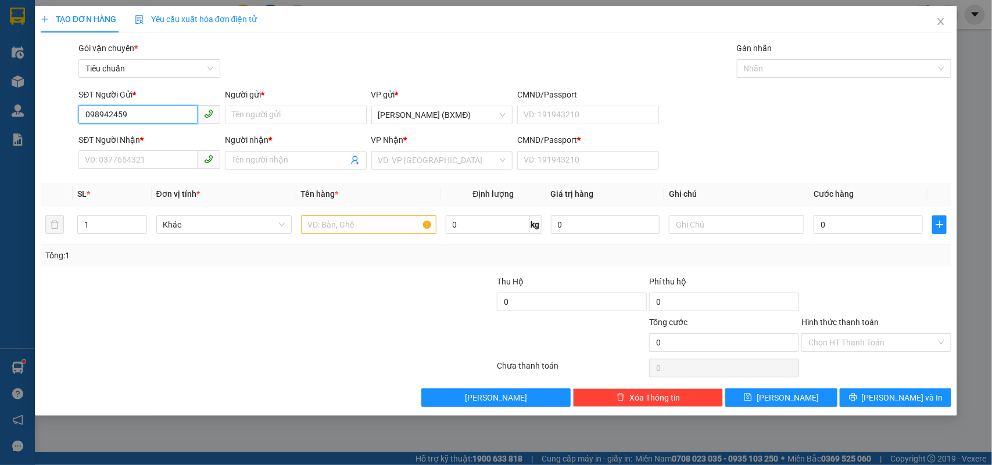
type input "0989424590"
click at [149, 138] on div "0989424590 - NHA" at bounding box center [149, 138] width 128 height 13
type input "NHA"
type input "0326633191"
type input "NHƯ"
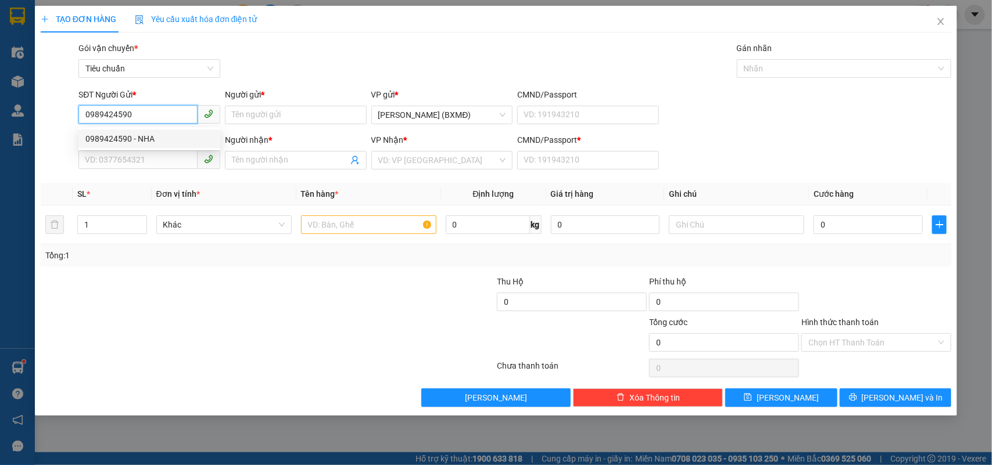
type input "1"
type input "30.000"
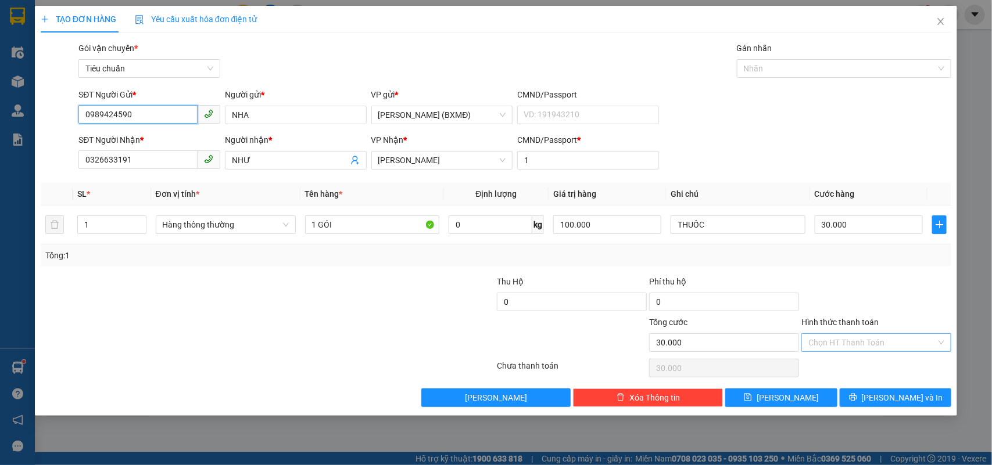
type input "0989424590"
click at [886, 339] on input "Hình thức thanh toán" at bounding box center [872, 342] width 128 height 17
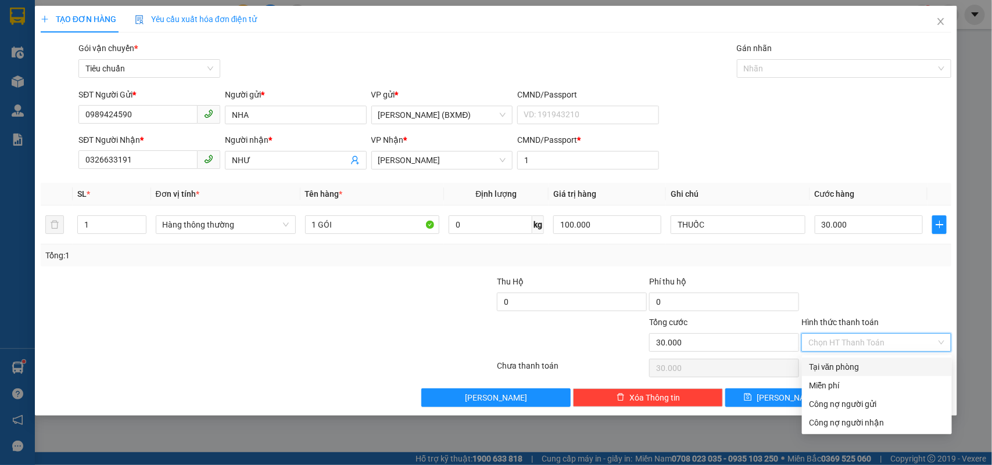
click at [838, 364] on div "Tại văn phòng" at bounding box center [877, 367] width 136 height 13
type input "0"
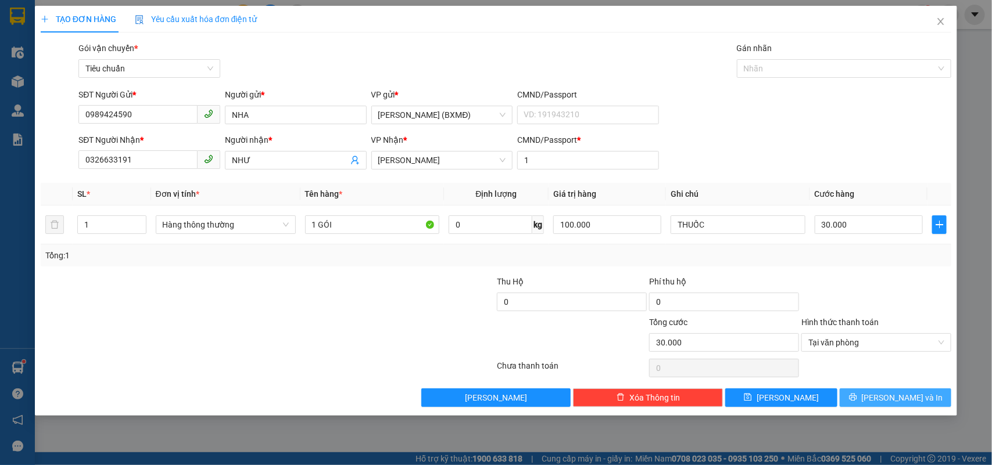
click at [892, 391] on div "Transit Pickup Surcharge Ids Transit Deliver Surcharge Ids Transit Deliver Surc…" at bounding box center [496, 224] width 911 height 365
click at [893, 393] on span "[PERSON_NAME] và In" at bounding box center [901, 398] width 81 height 13
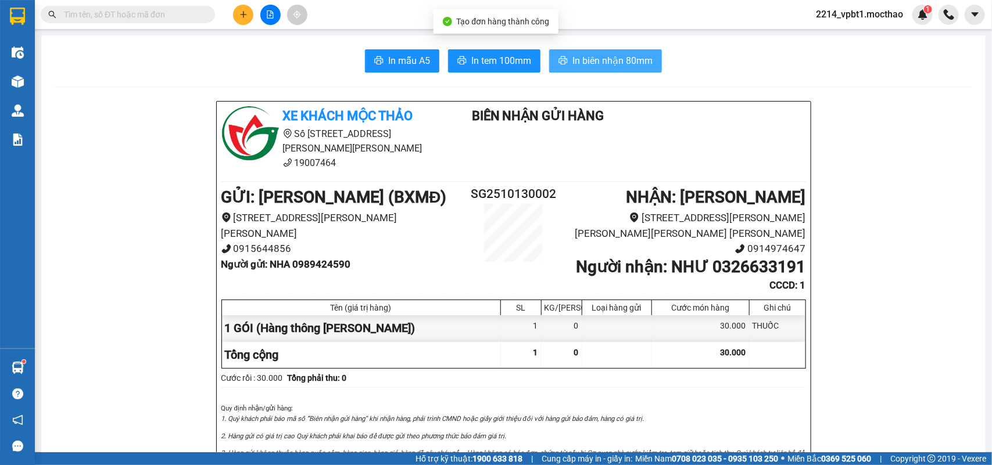
click at [619, 55] on span "In biên nhận 80mm" at bounding box center [612, 60] width 80 height 15
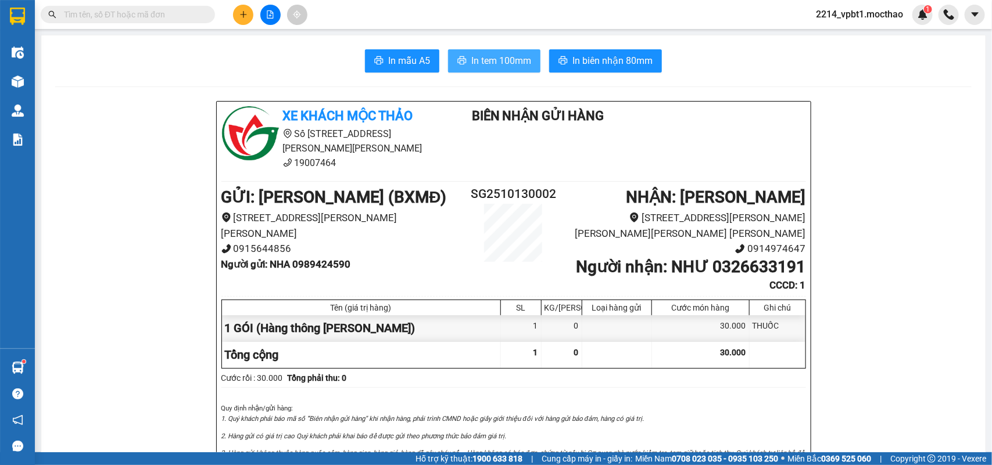
click at [511, 58] on span "In tem 100mm" at bounding box center [501, 60] width 60 height 15
